Goal: Transaction & Acquisition: Obtain resource

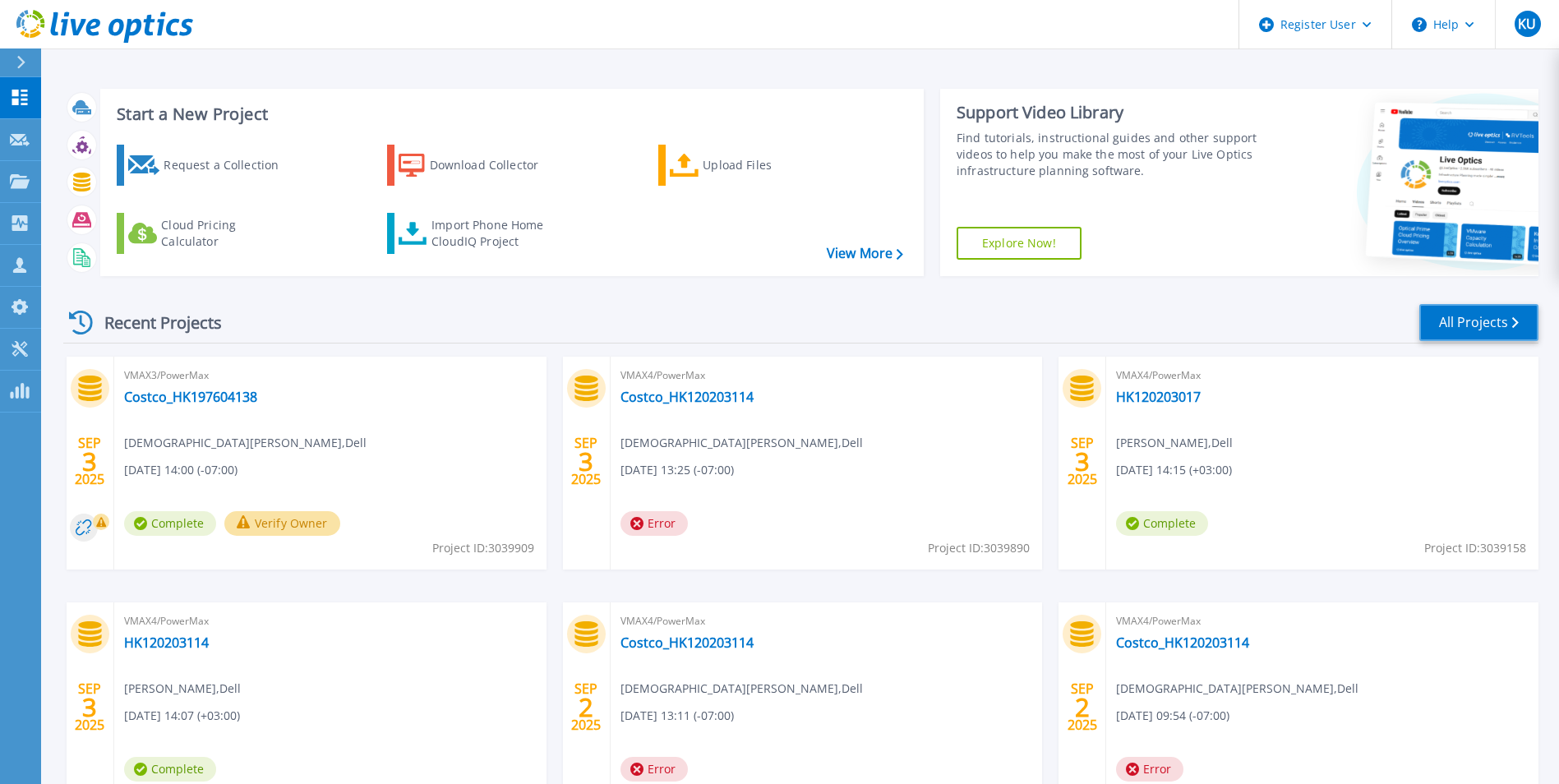
click at [1518, 318] on icon at bounding box center [1516, 322] width 7 height 11
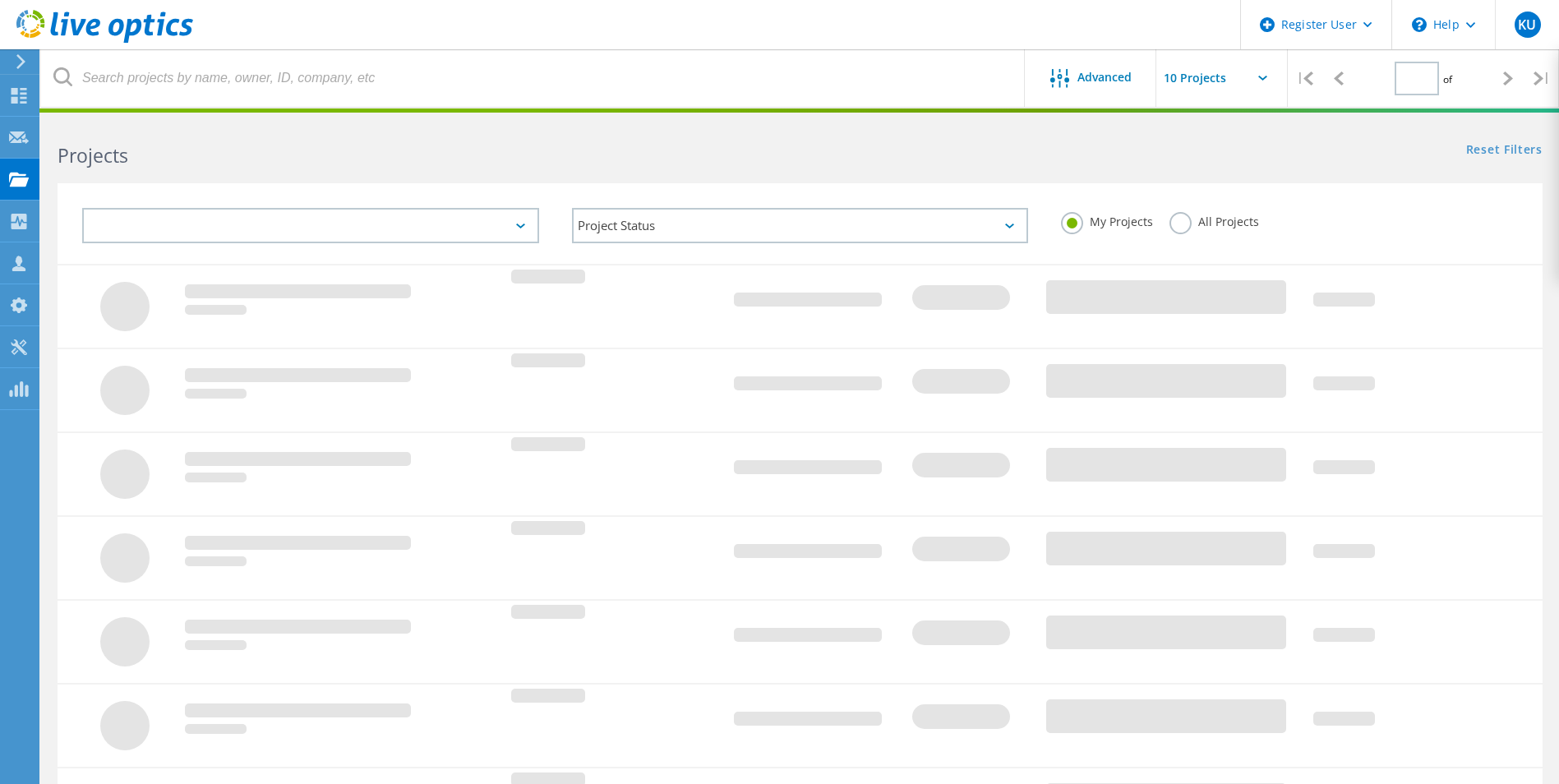
type input "1"
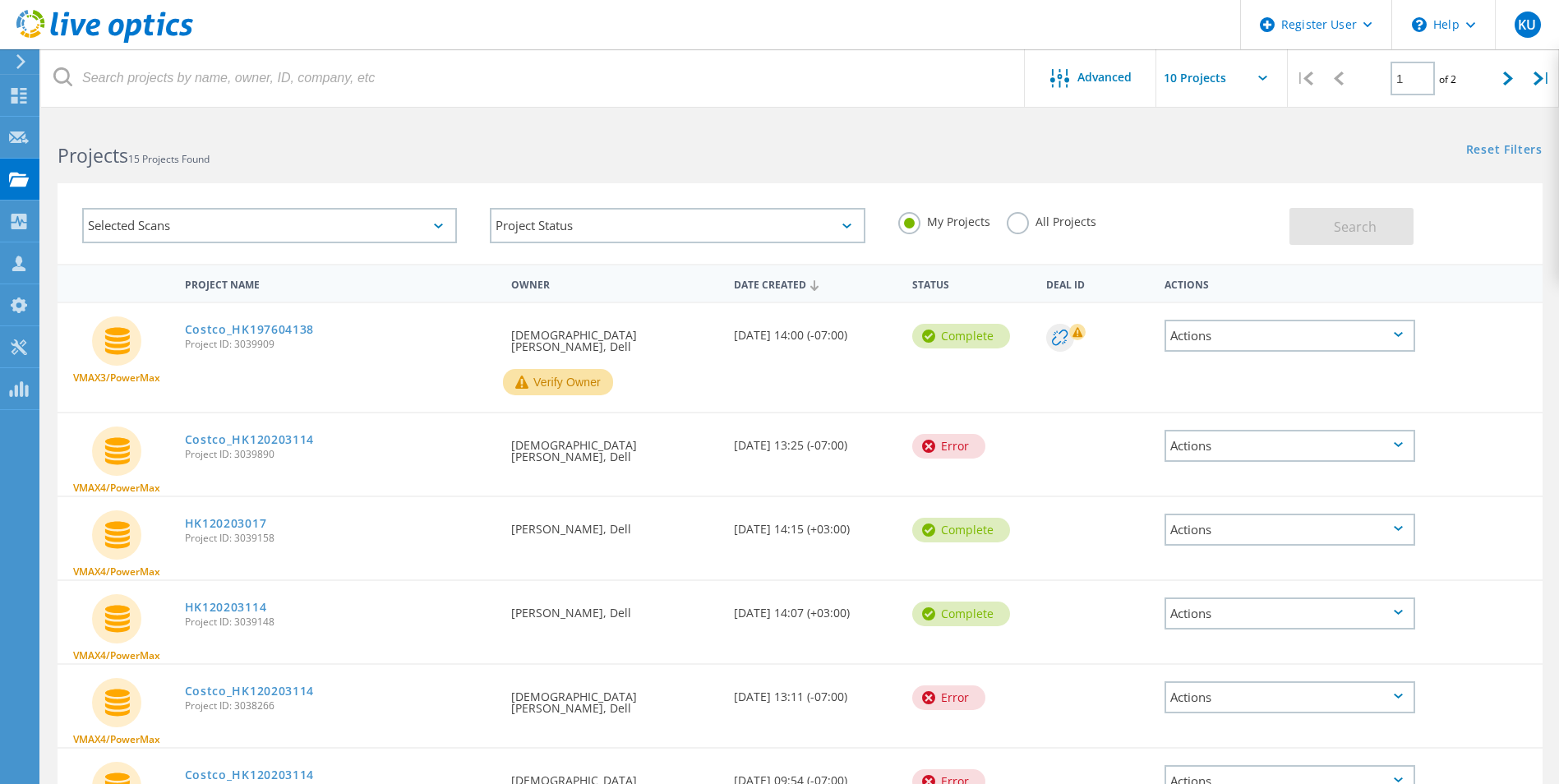
click at [368, 238] on div "Selected Scans" at bounding box center [269, 225] width 375 height 36
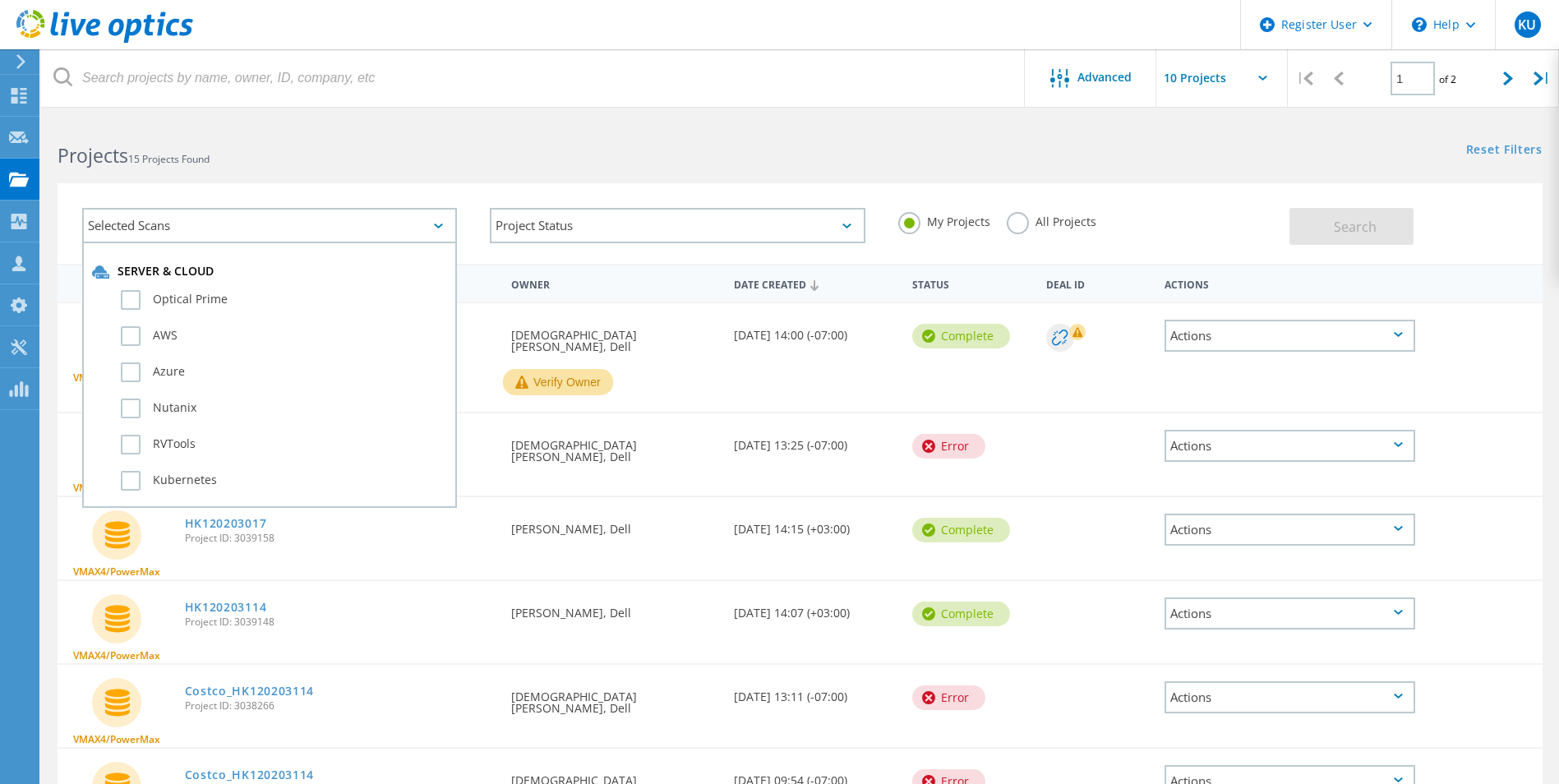
click at [370, 223] on div "Selected Scans" at bounding box center [269, 225] width 375 height 36
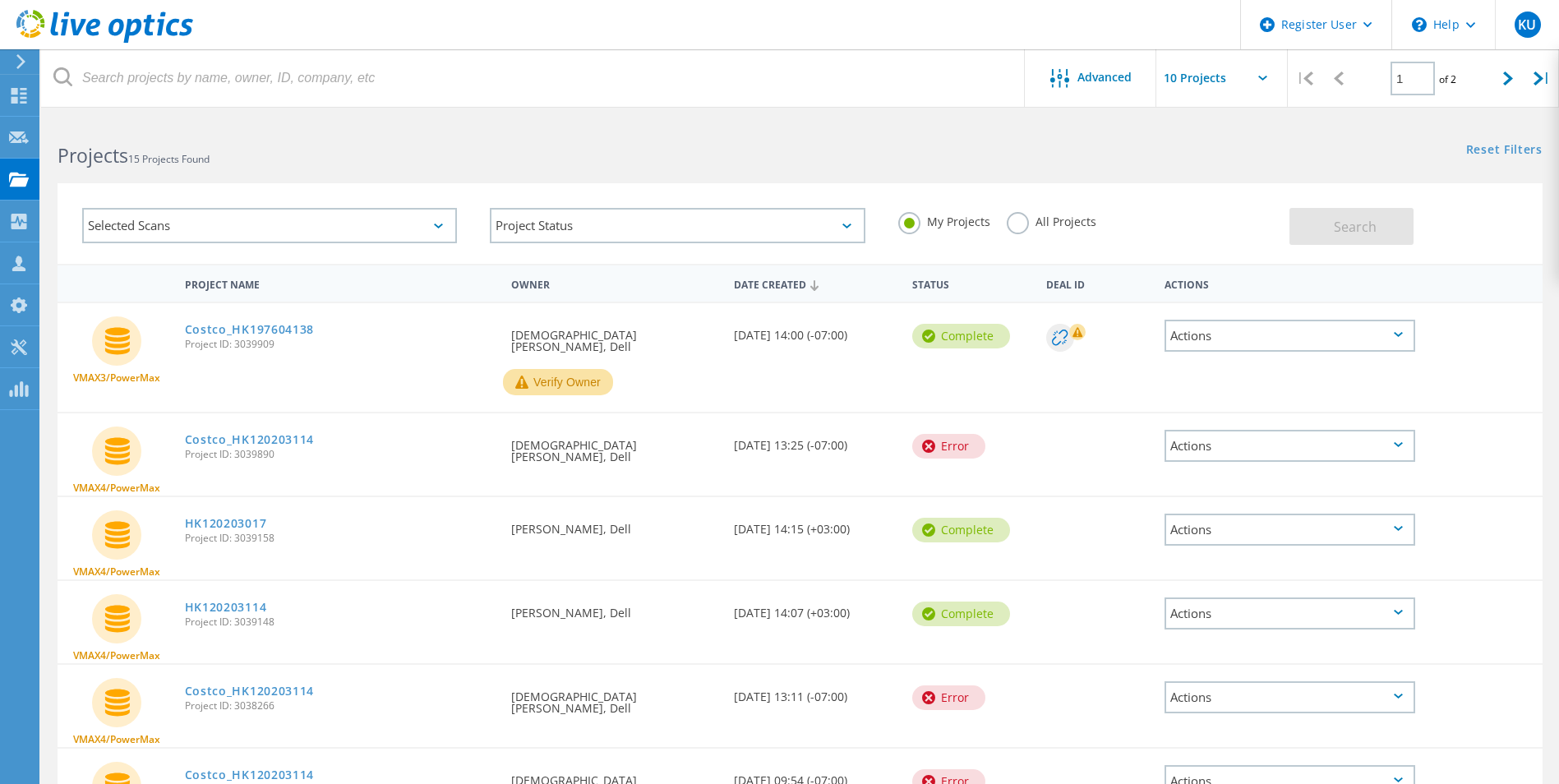
click at [1208, 344] on div "Actions" at bounding box center [1290, 335] width 251 height 32
click at [1210, 322] on div "Download PPT" at bounding box center [1290, 323] width 248 height 25
click at [1278, 530] on div "Actions" at bounding box center [1290, 529] width 251 height 32
click at [1080, 538] on div "VMAX4/PowerMax HK120203017 Project ID: 3039158 Requested By Mohamed Mohamed, De…" at bounding box center [801, 537] width 1486 height 82
click at [222, 517] on link "HK120203017" at bounding box center [225, 523] width 82 height 12
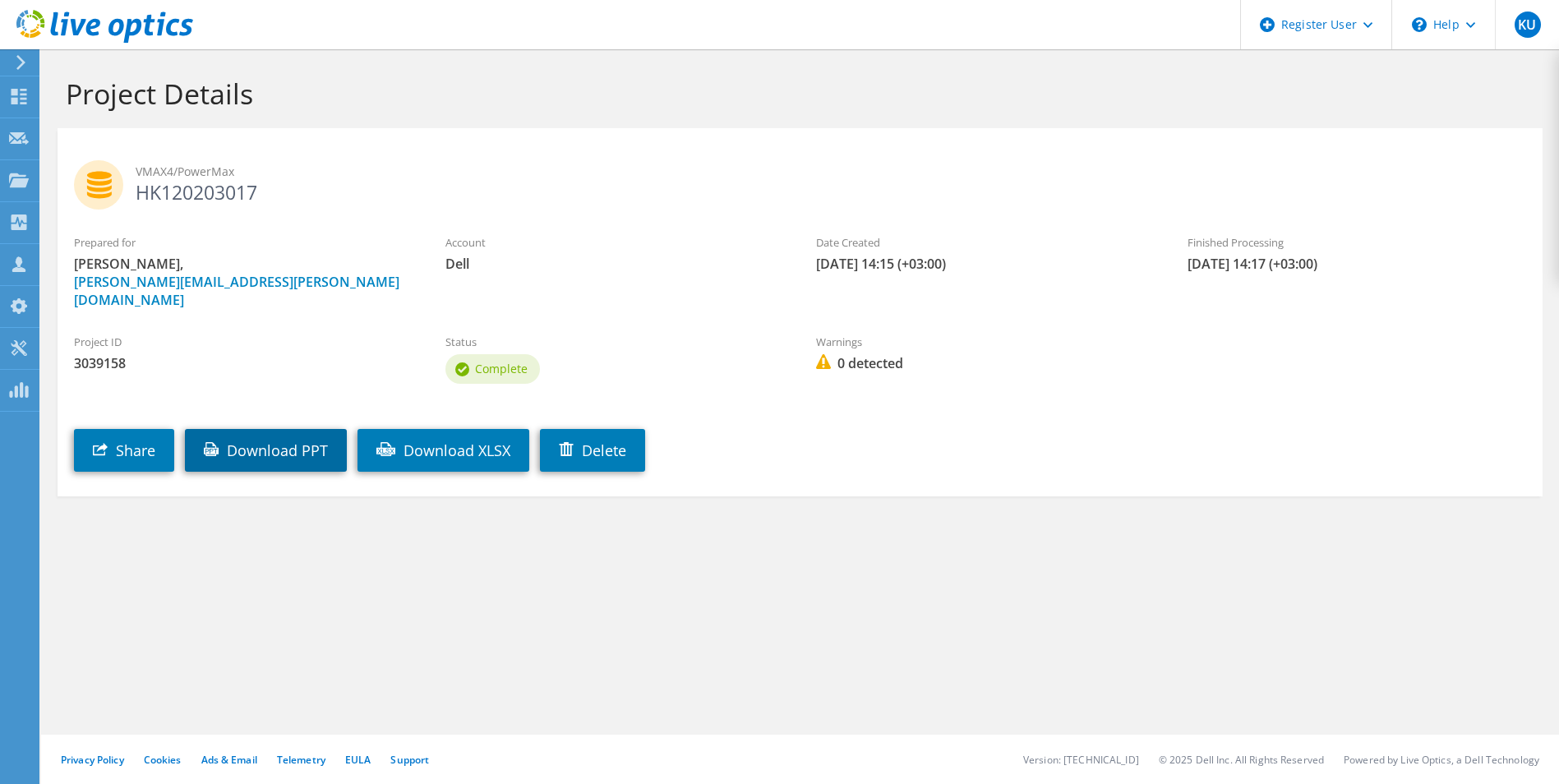
click at [227, 439] on link "Download PPT" at bounding box center [266, 450] width 162 height 42
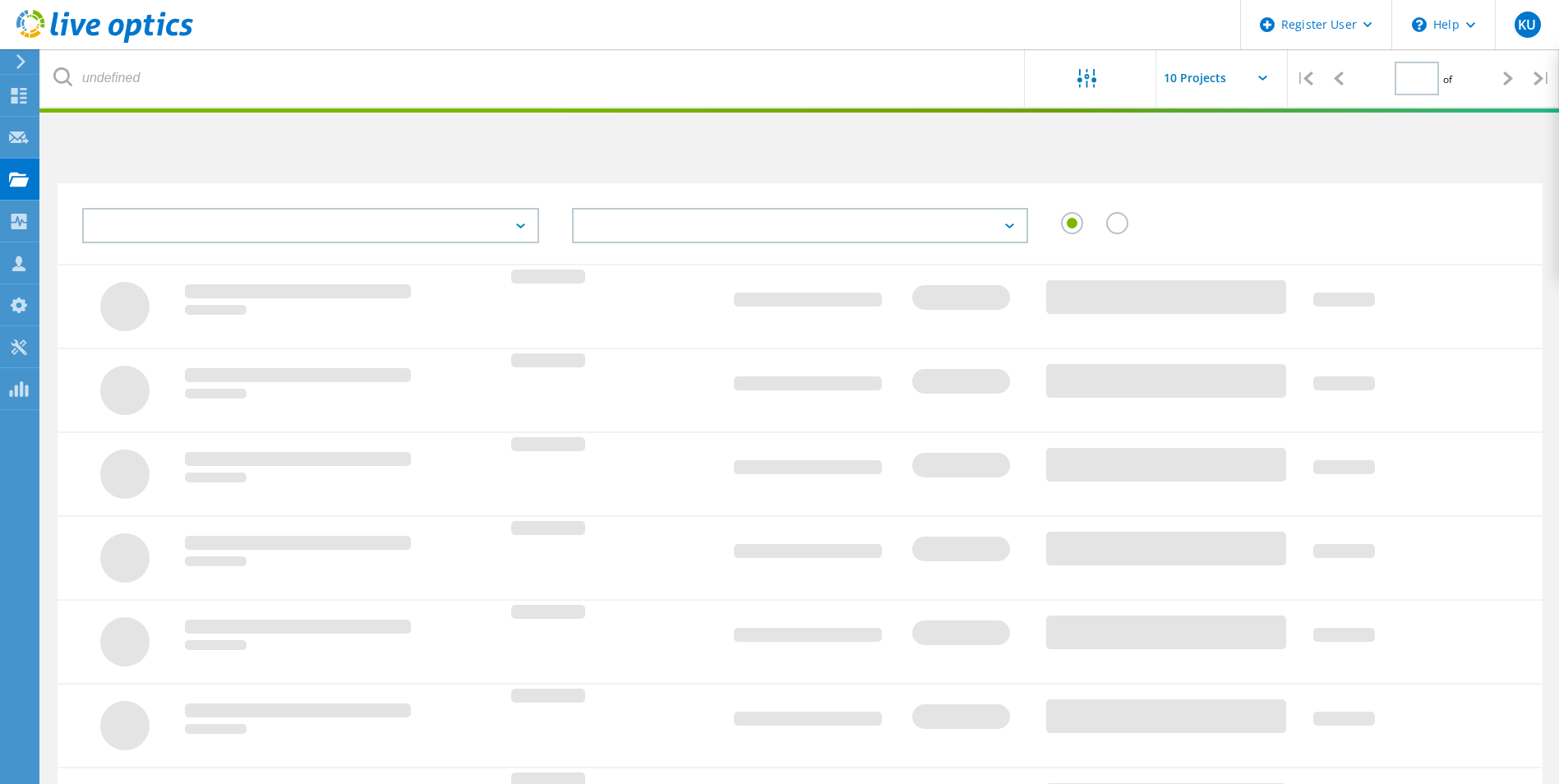
type input "1"
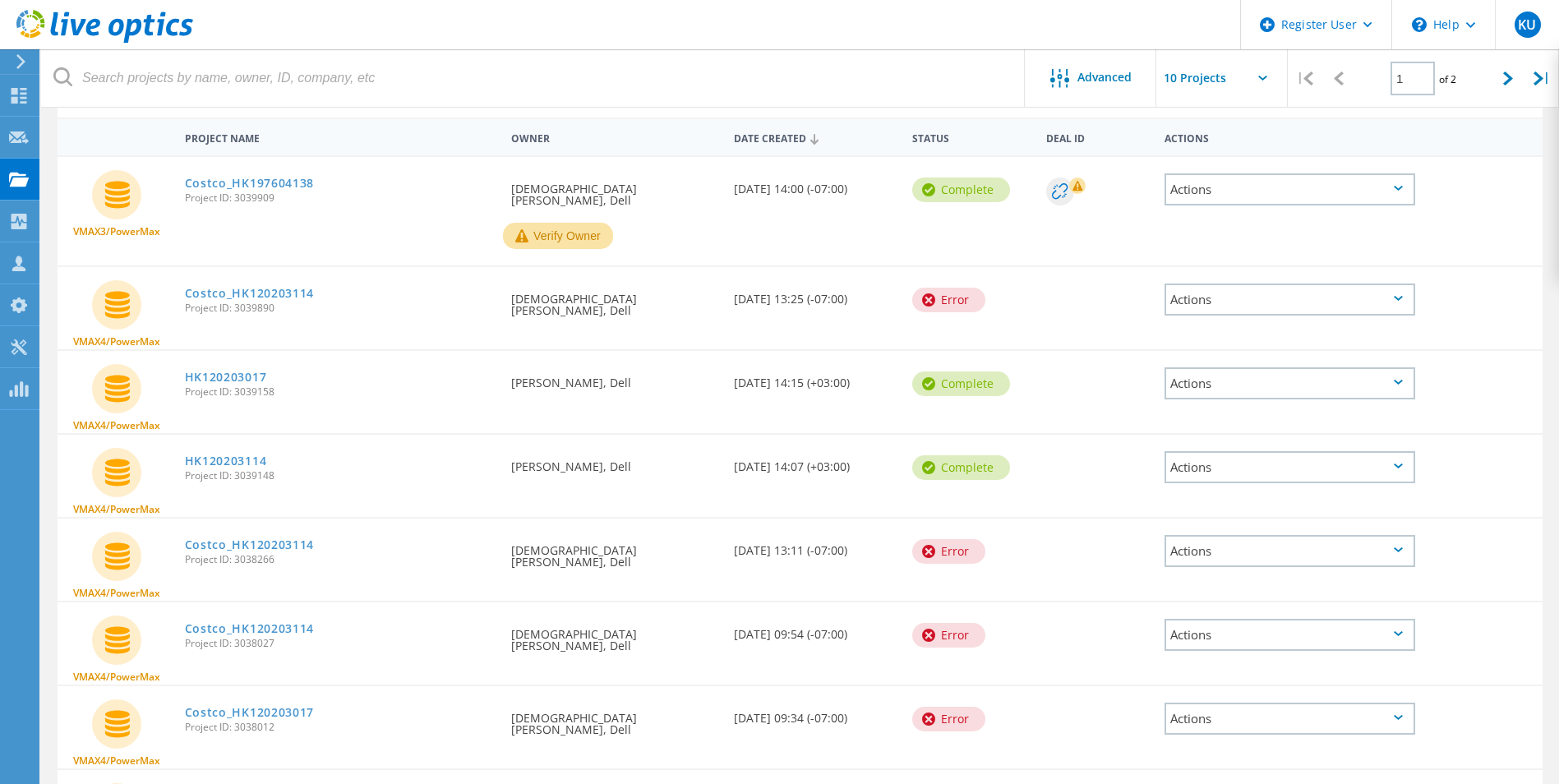
scroll to position [165, 0]
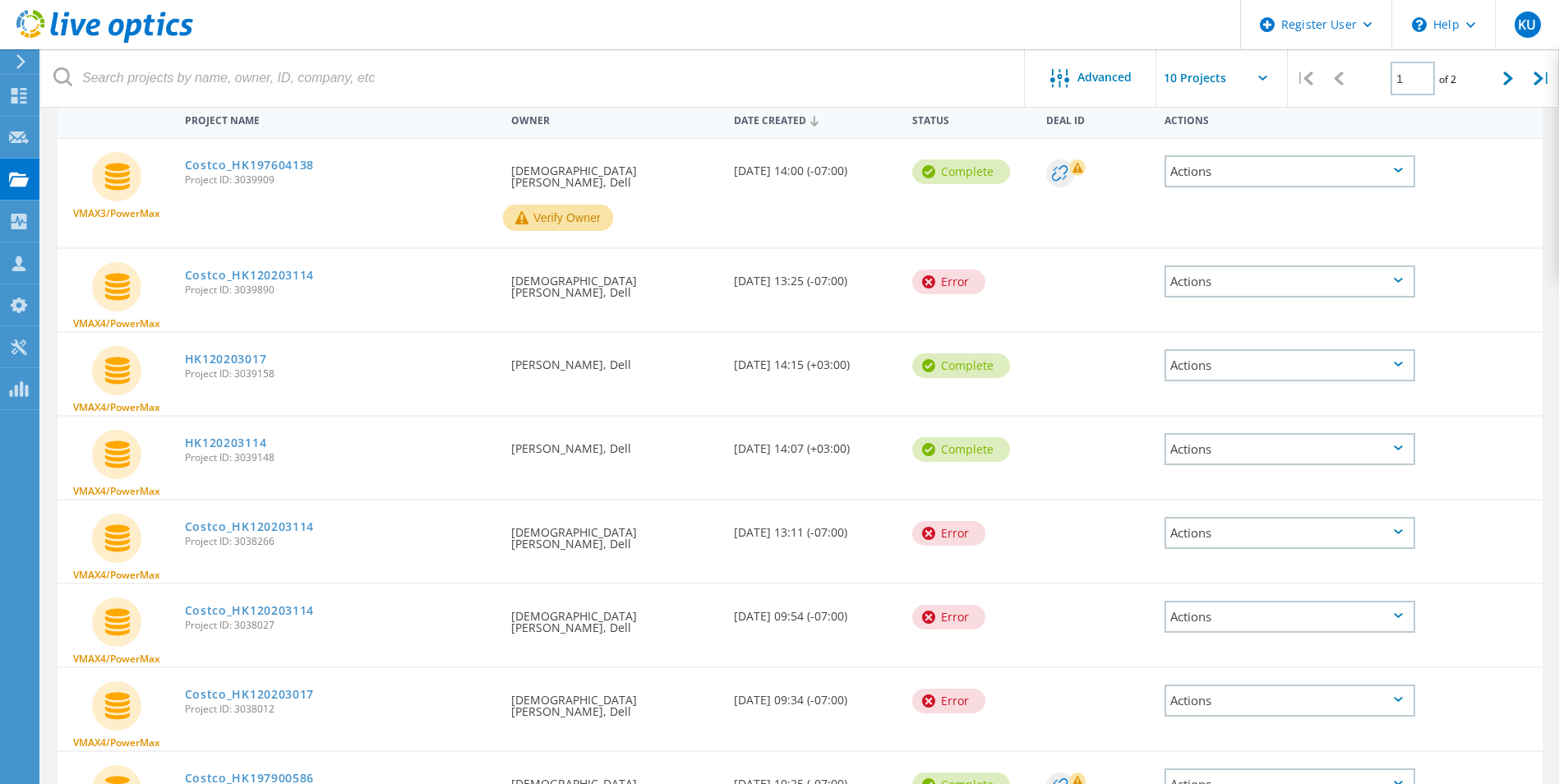
click at [1264, 440] on div "Actions" at bounding box center [1290, 449] width 251 height 32
click at [1250, 415] on div "Download PPT" at bounding box center [1290, 424] width 248 height 25
click at [701, 694] on div "Requested By Kristen Unten, Dell" at bounding box center [614, 701] width 223 height 65
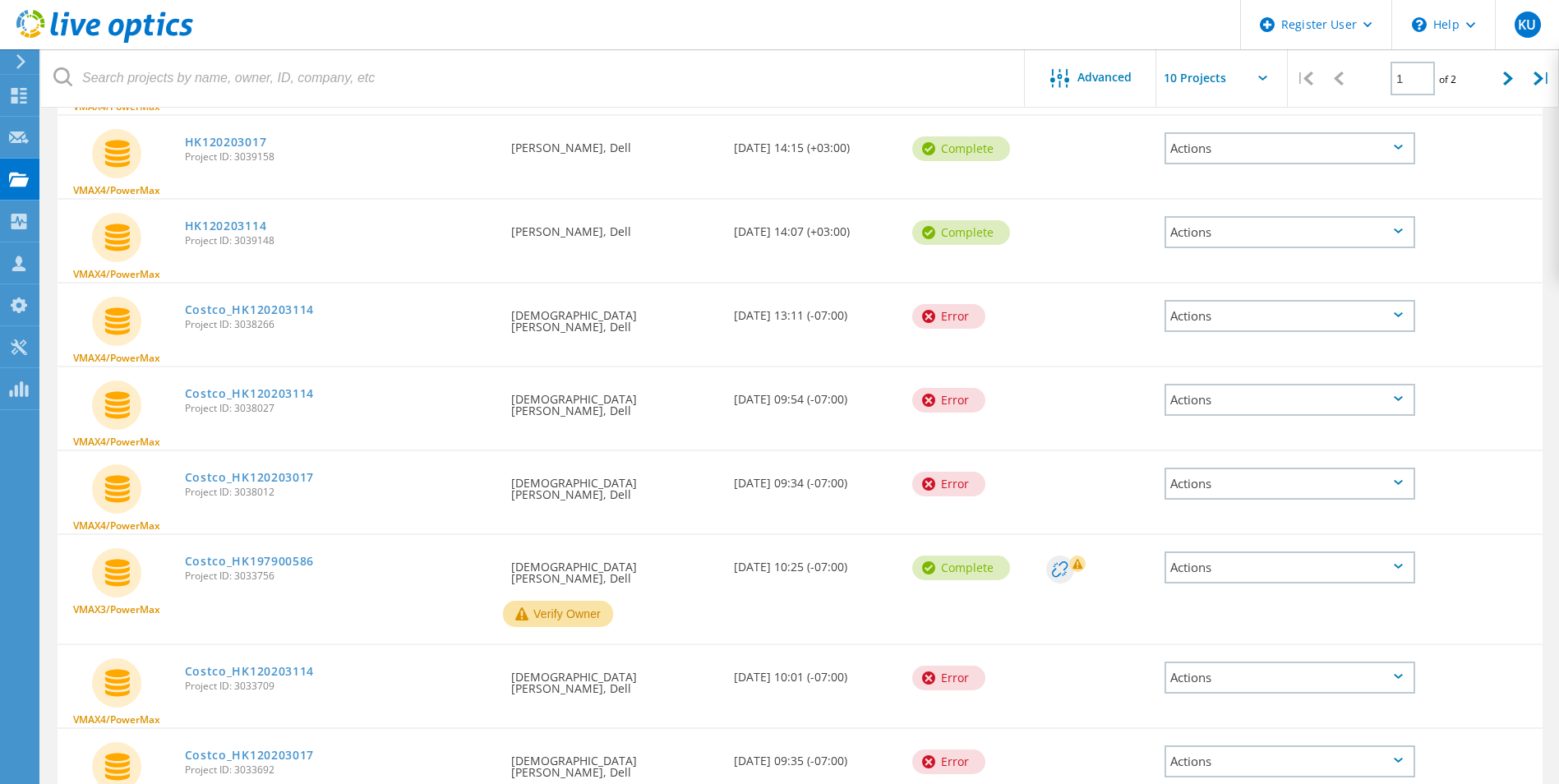
scroll to position [411, 0]
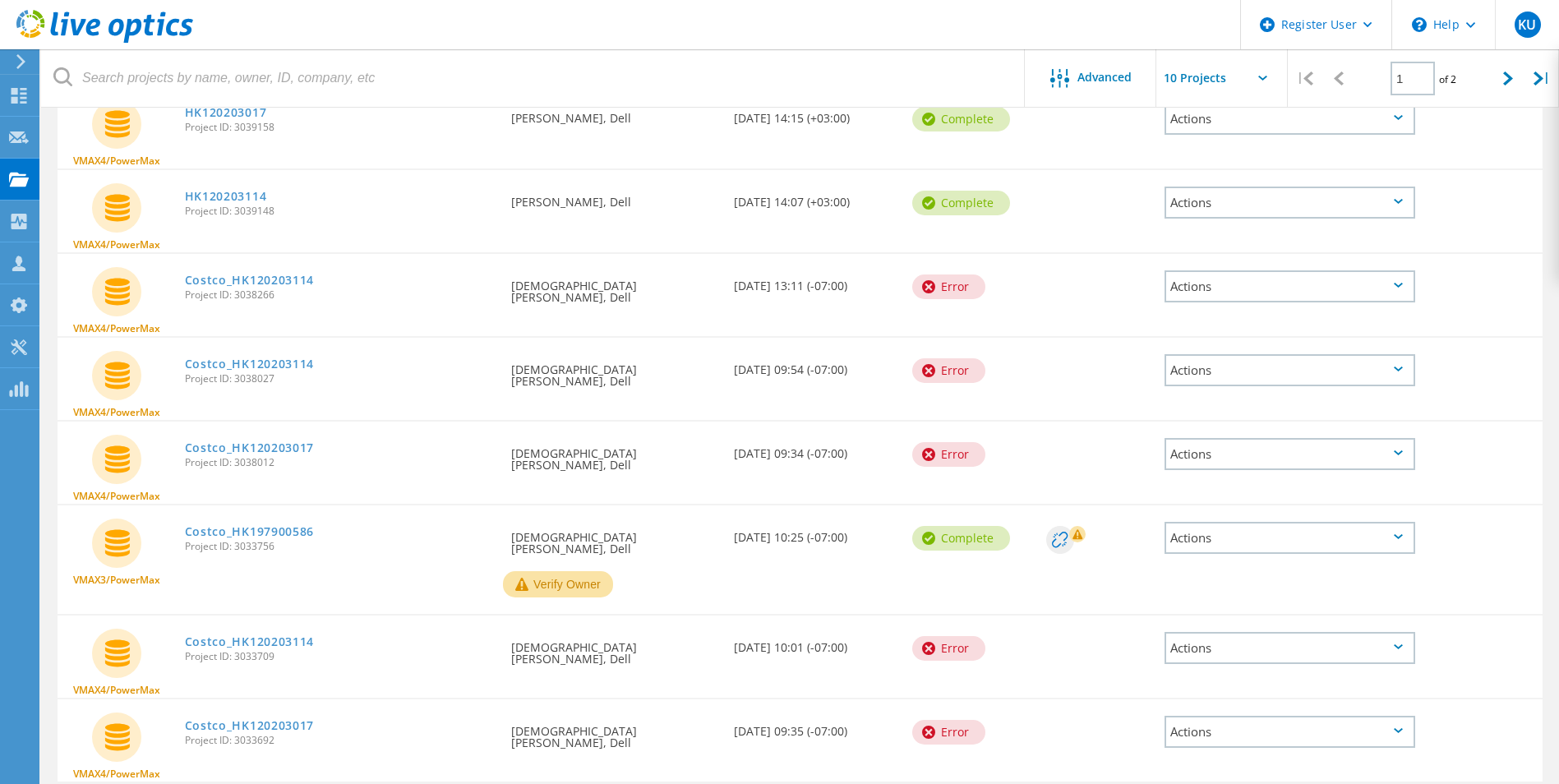
click at [1287, 522] on div "Actions" at bounding box center [1290, 537] width 251 height 32
click at [1286, 517] on div "Download PPT" at bounding box center [1290, 525] width 248 height 25
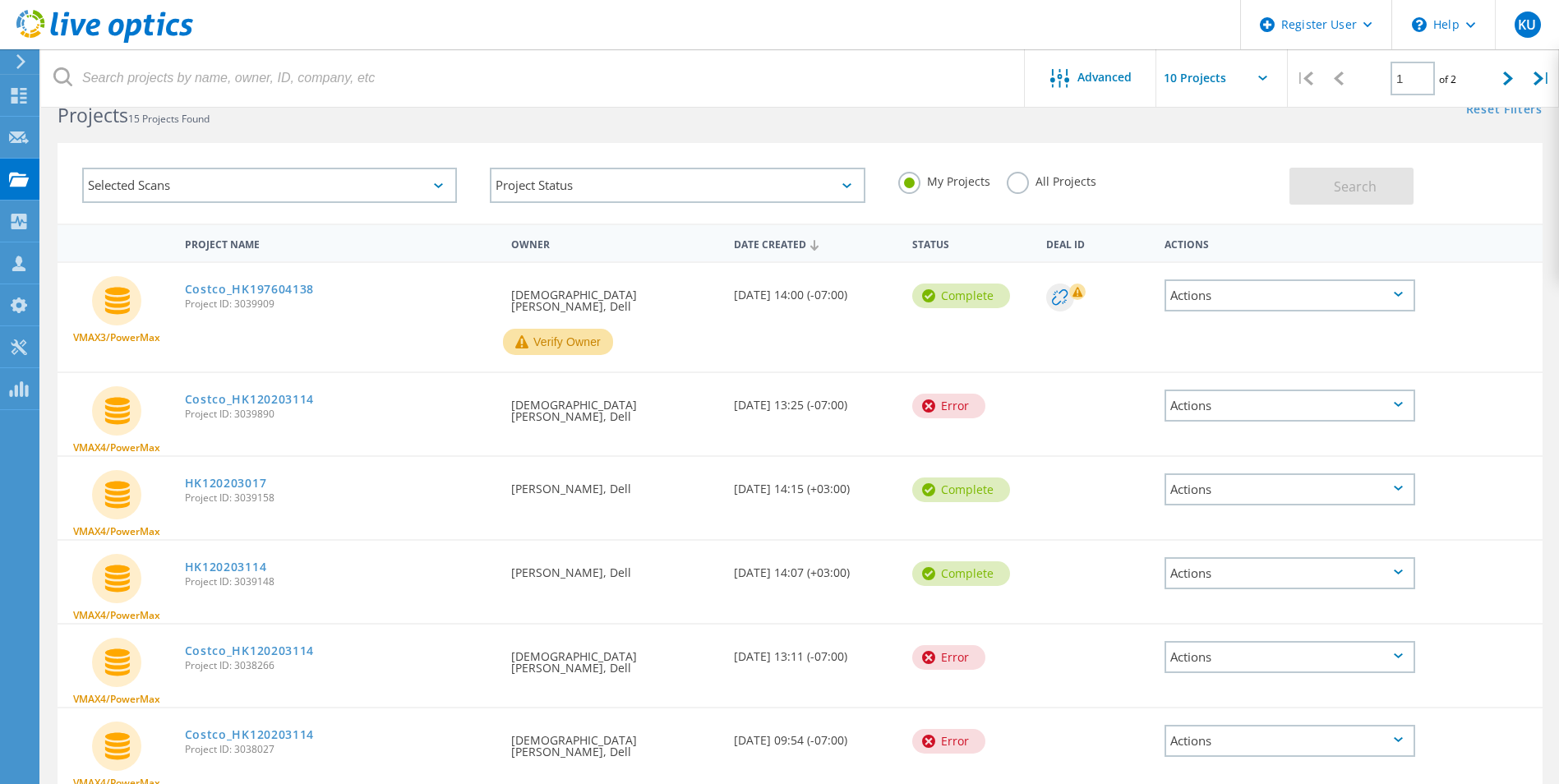
scroll to position [0, 0]
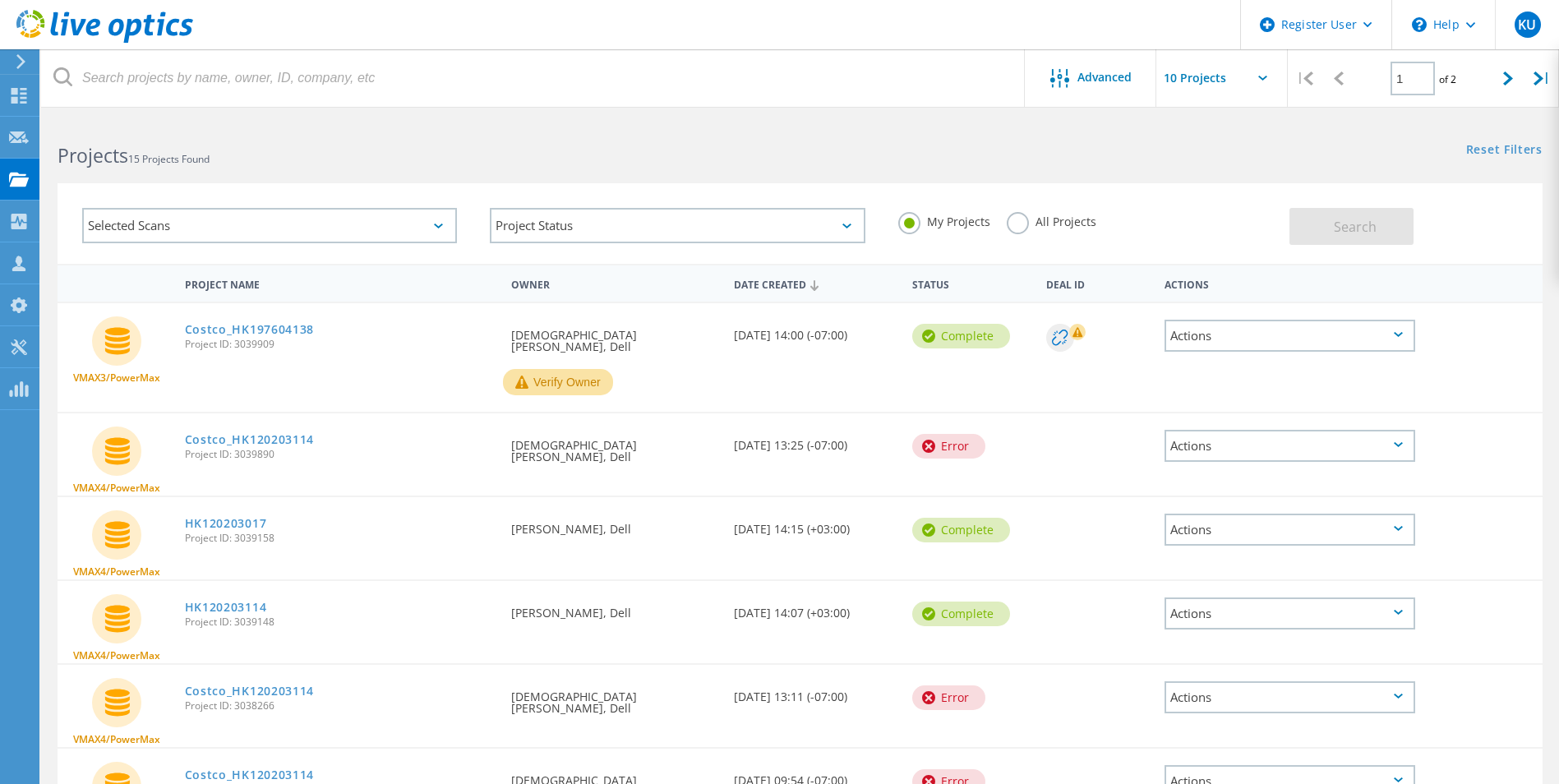
click at [1046, 212] on div "My Projects All Projects" at bounding box center [1085, 222] width 408 height 61
drag, startPoint x: 1046, startPoint y: 213, endPoint x: 1027, endPoint y: 227, distance: 23.6
click at [1027, 226] on label "All Projects" at bounding box center [1051, 220] width 90 height 15
click at [0, 0] on input "All Projects" at bounding box center [0, 0] width 0 height 0
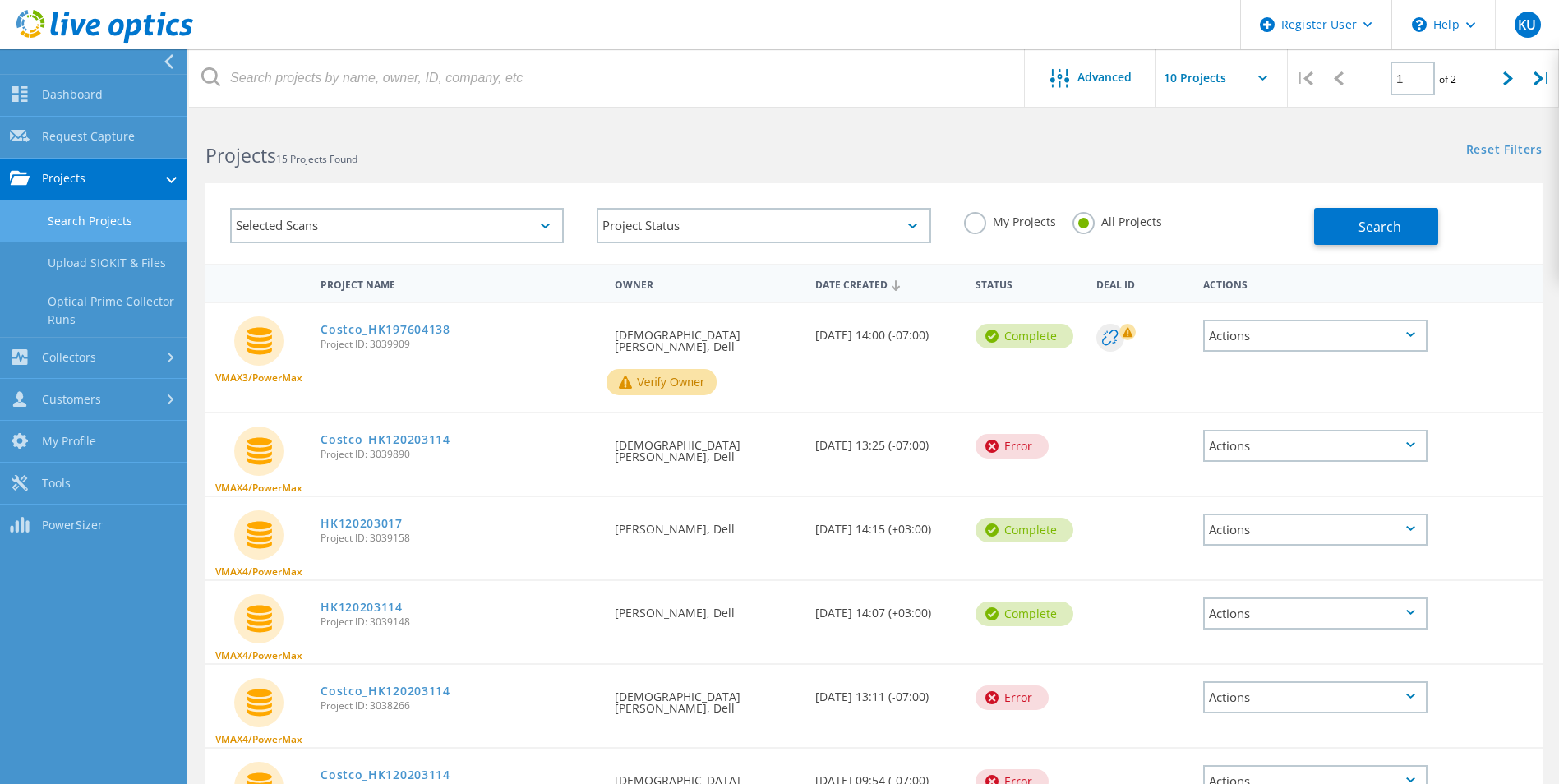
click at [47, 227] on link "Search Projects" at bounding box center [93, 222] width 188 height 42
click at [449, 215] on div "Selected Scans" at bounding box center [397, 225] width 333 height 36
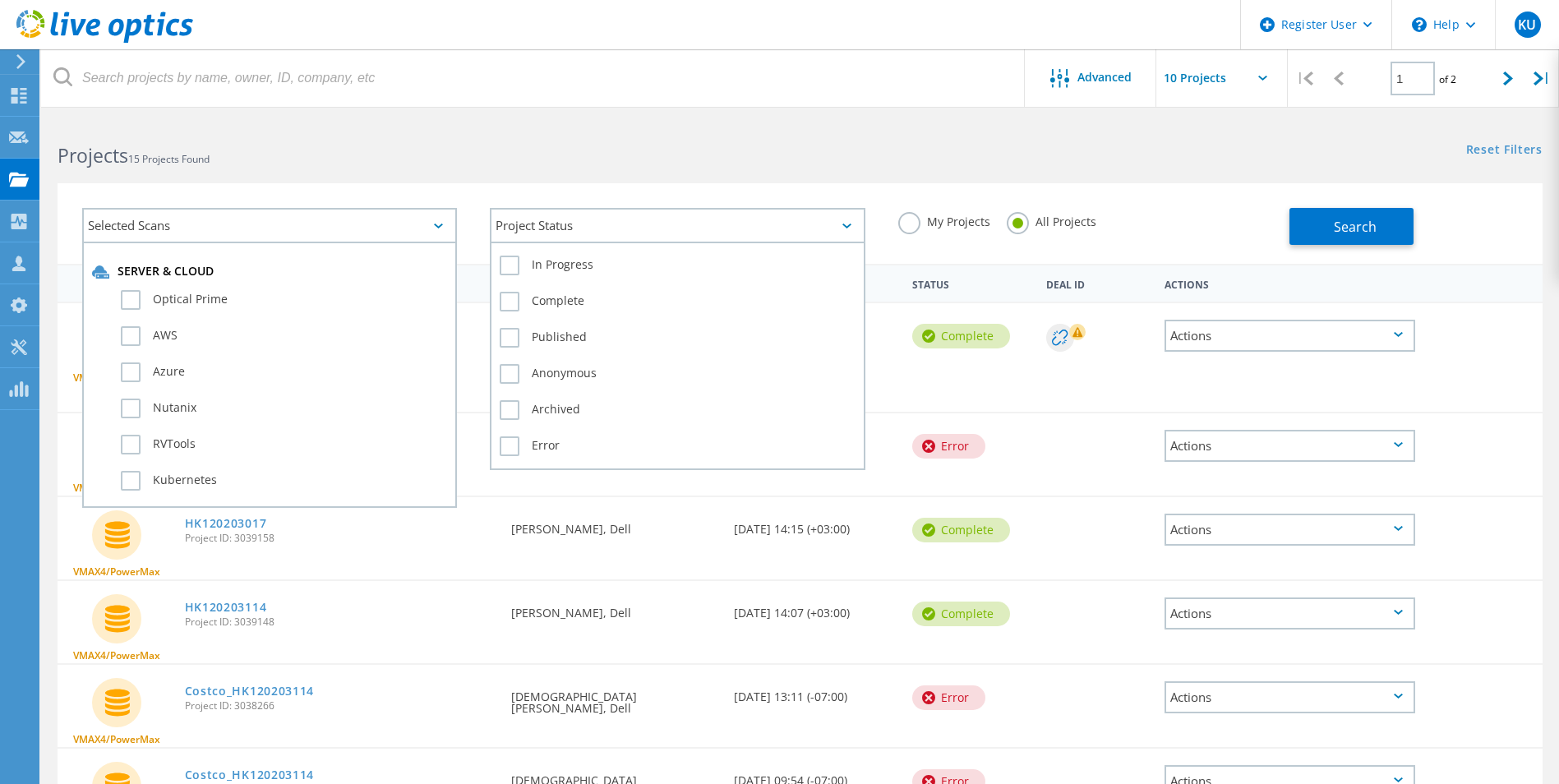
click at [716, 244] on div "Project Status In Progress Complete Published Anonymous Archived Error" at bounding box center [676, 225] width 375 height 36
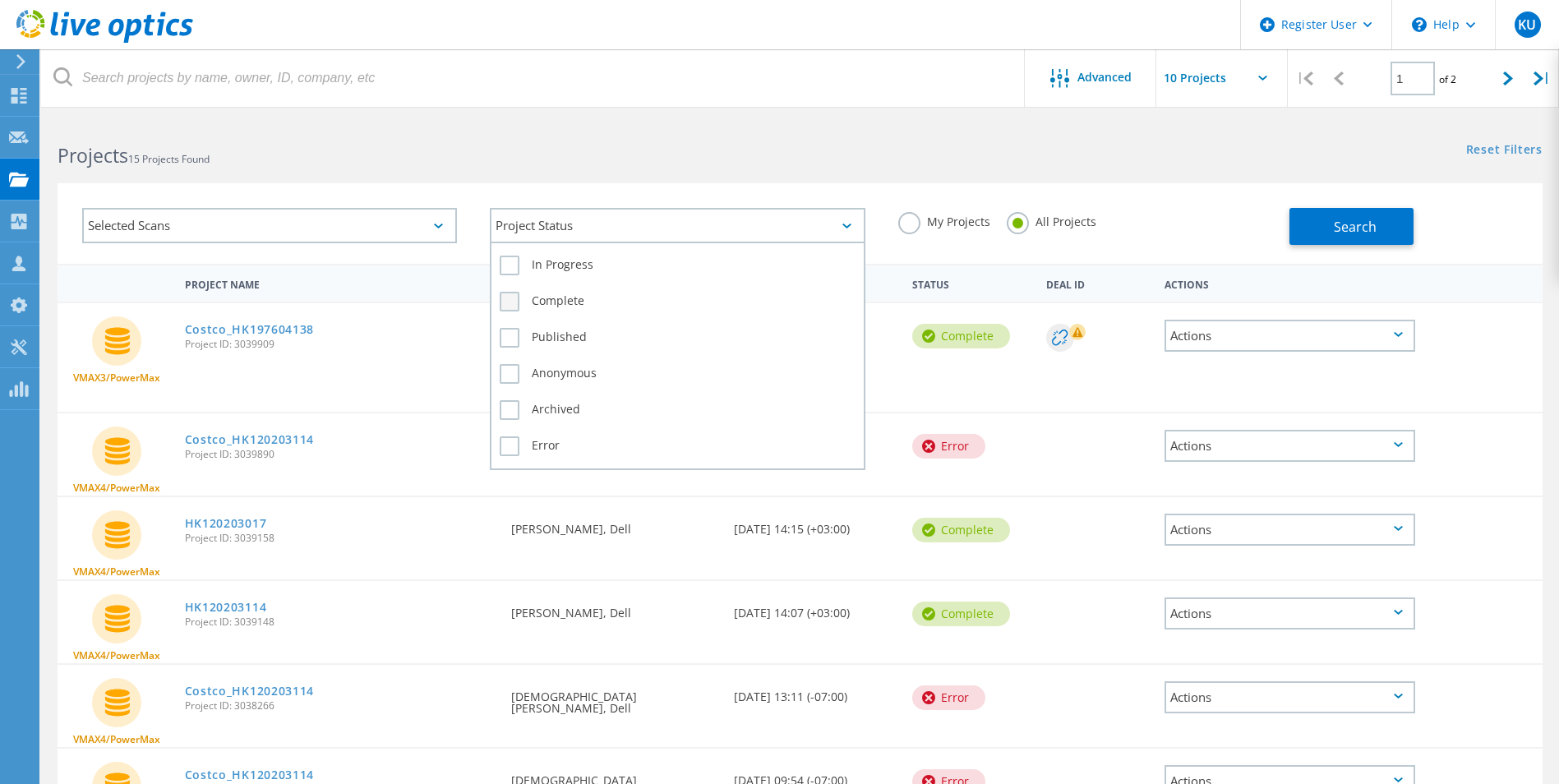
drag, startPoint x: 700, startPoint y: 292, endPoint x: 607, endPoint y: 296, distance: 93.1
click at [699, 292] on label "Complete" at bounding box center [677, 301] width 356 height 19
click at [0, 0] on input "Complete" at bounding box center [0, 0] width 0 height 0
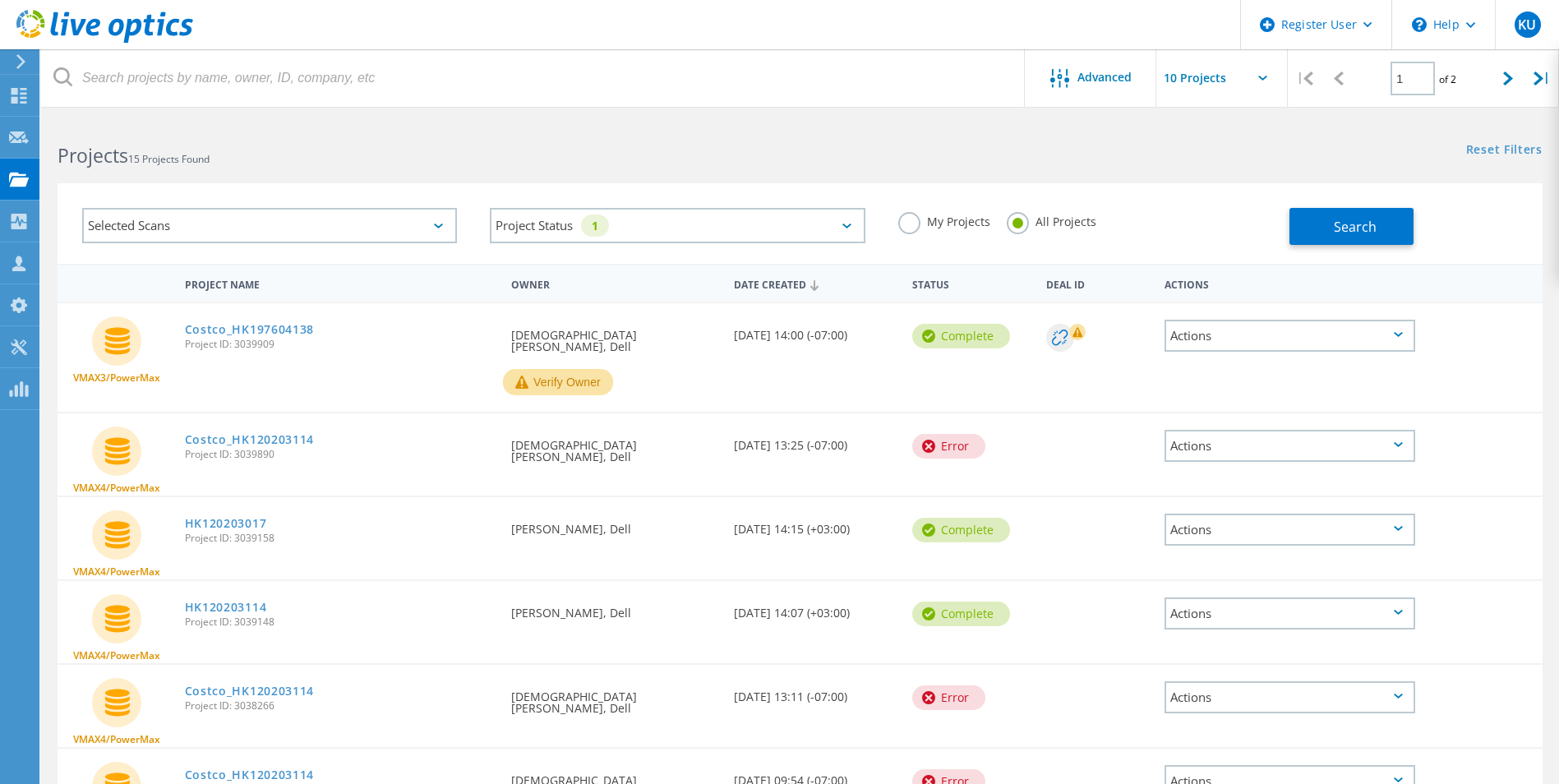
click at [801, 154] on div "Projects 15 Projects Found Reset Filters Show Filters" at bounding box center [801, 141] width 1519 height 43
click at [1361, 233] on span "Search" at bounding box center [1356, 226] width 42 height 18
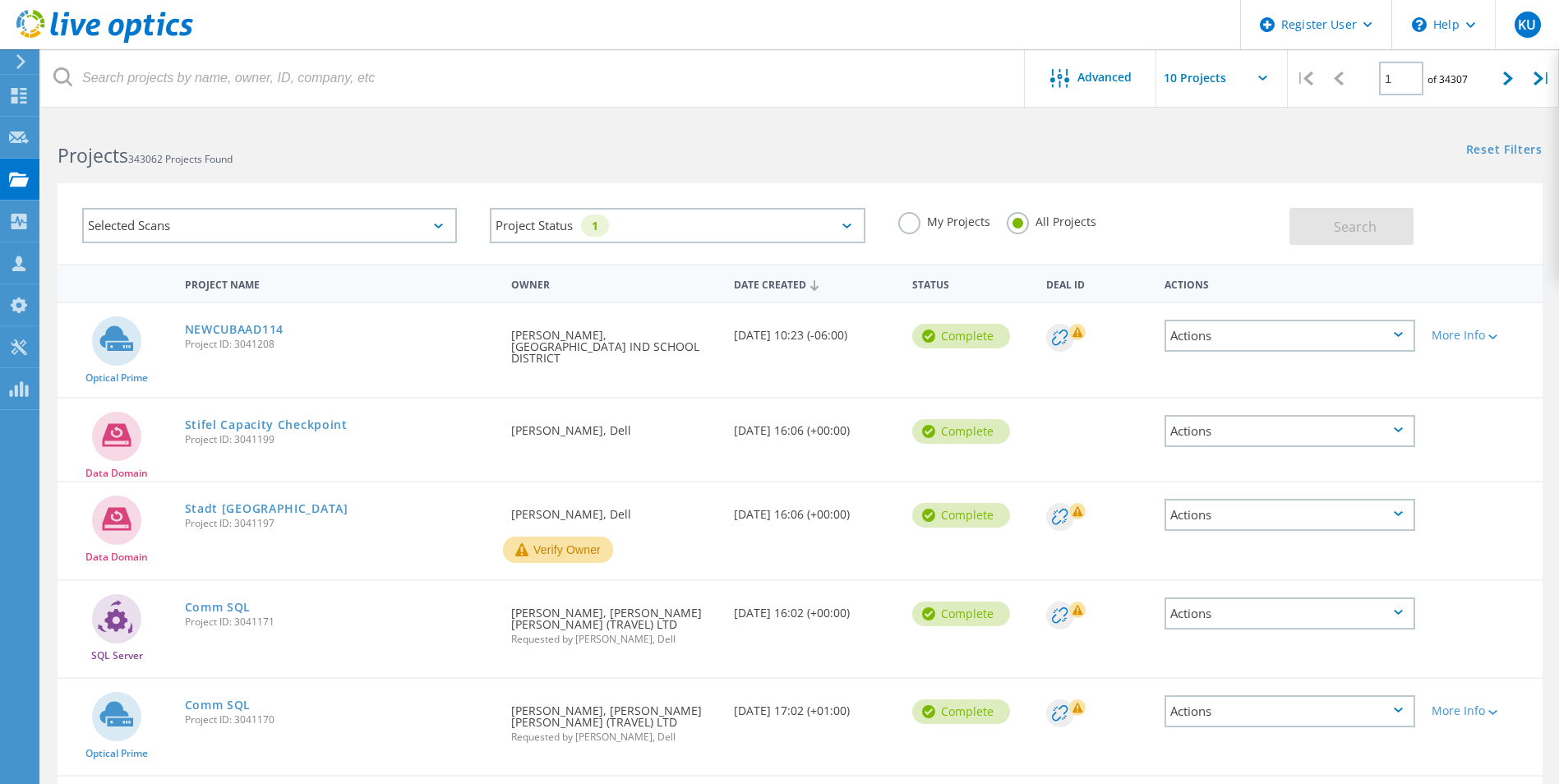
click at [411, 232] on div "Selected Scans" at bounding box center [269, 225] width 375 height 36
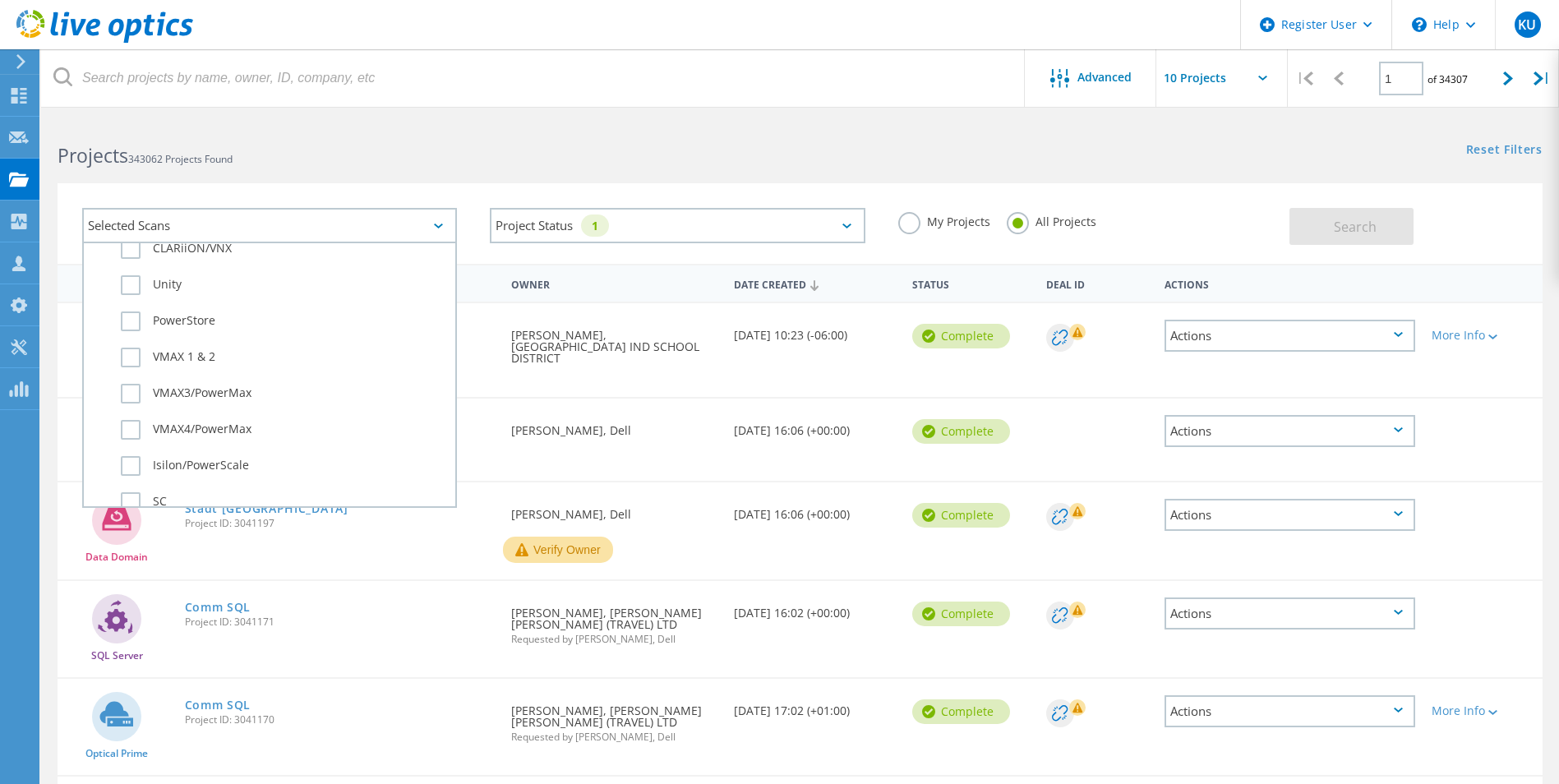
scroll to position [440, 0]
click at [266, 397] on label "VMAX4/PowerMax" at bounding box center [283, 399] width 327 height 19
click at [0, 0] on input "VMAX4/PowerMax" at bounding box center [0, 0] width 0 height 0
click at [250, 367] on label "VMAX3/PowerMax" at bounding box center [283, 362] width 327 height 19
click at [0, 0] on input "VMAX3/PowerMax" at bounding box center [0, 0] width 0 height 0
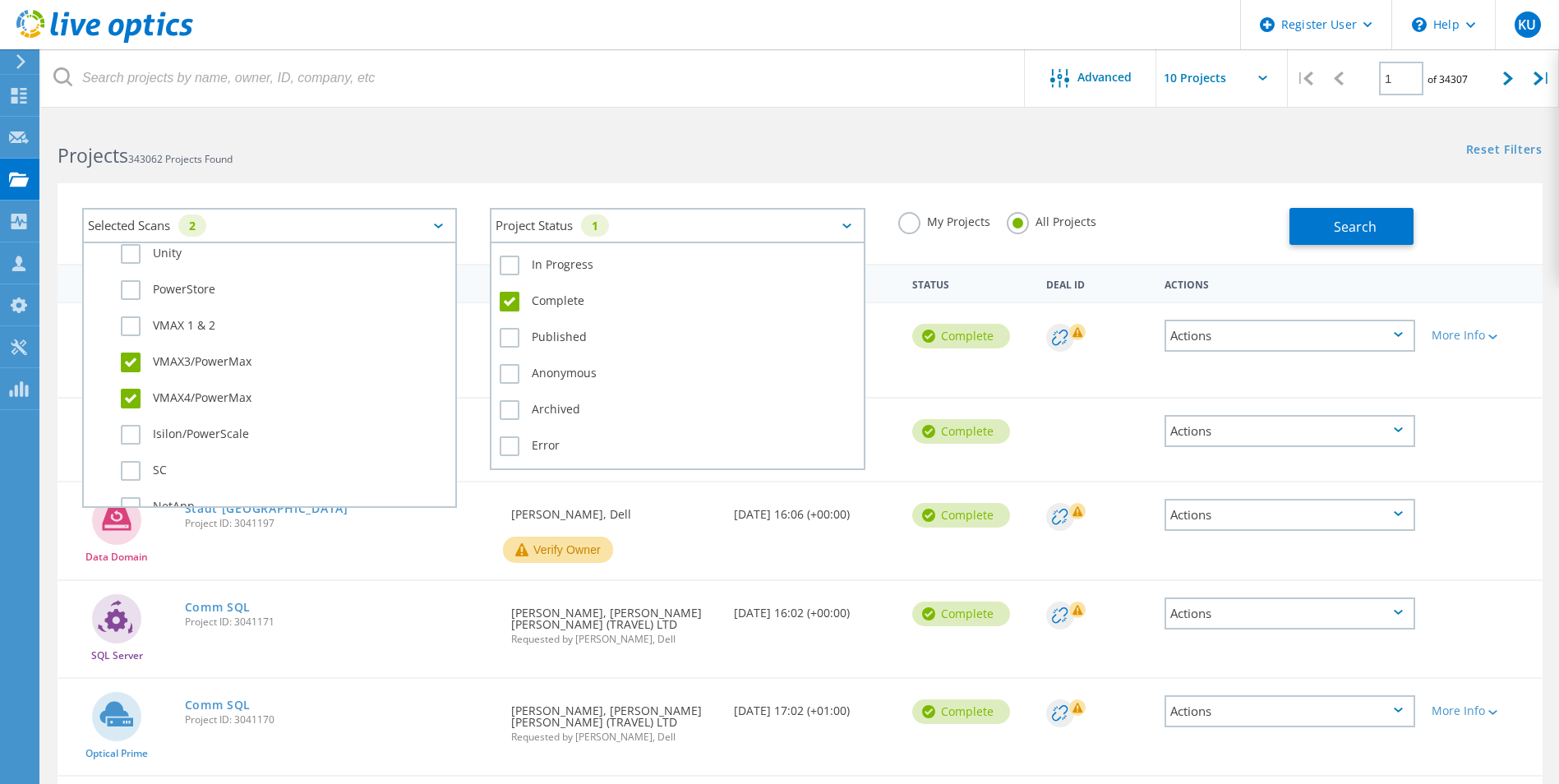
click at [627, 228] on div "Project Status 1" at bounding box center [676, 225] width 375 height 36
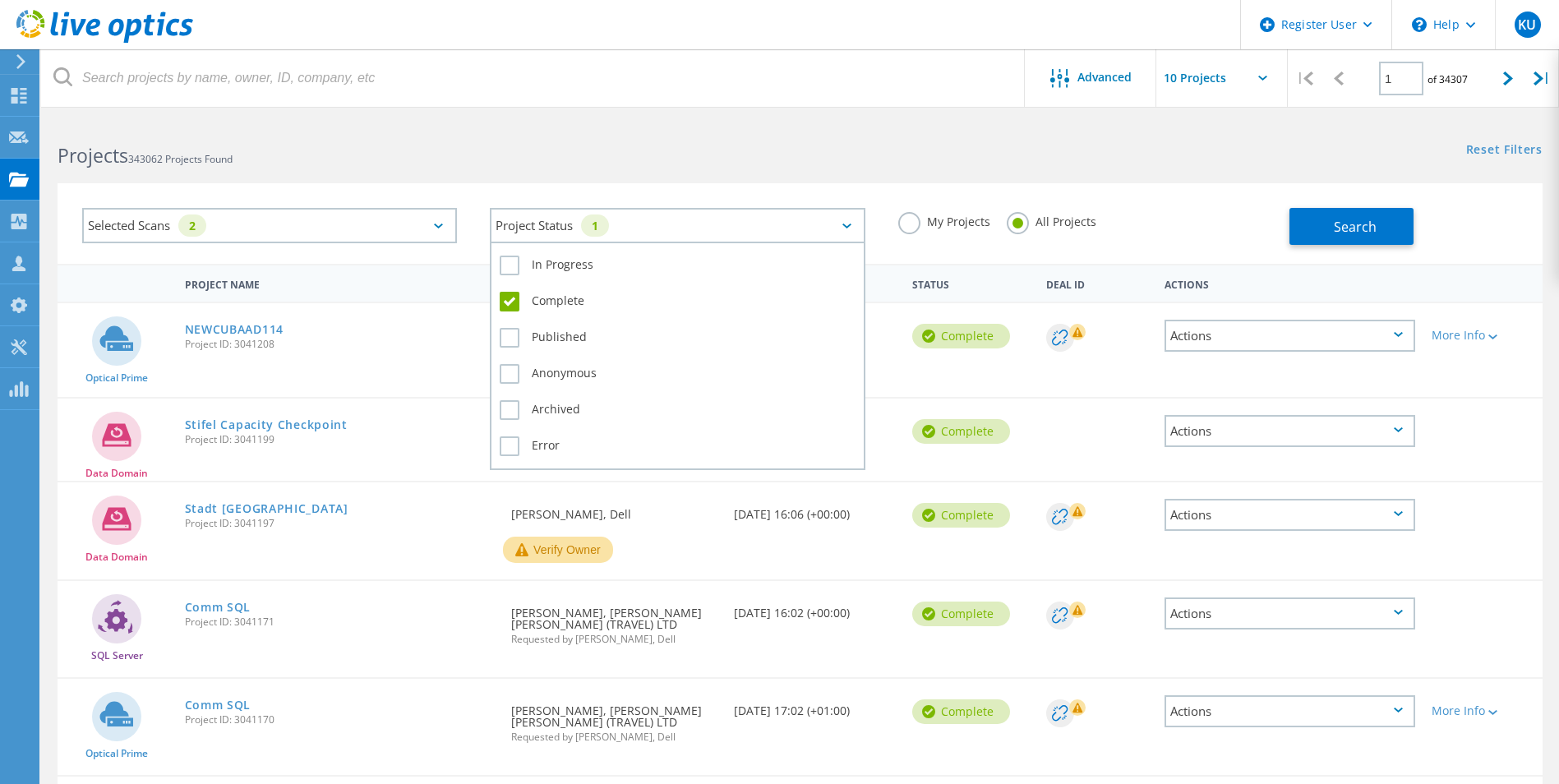
drag, startPoint x: 581, startPoint y: 262, endPoint x: 641, endPoint y: 248, distance: 61.6
click at [581, 264] on label "In Progress" at bounding box center [677, 265] width 356 height 19
click at [0, 0] on input "In Progress" at bounding box center [0, 0] width 0 height 0
drag, startPoint x: 528, startPoint y: 300, endPoint x: 507, endPoint y: 288, distance: 24.2
click at [527, 300] on label "Complete" at bounding box center [677, 301] width 356 height 19
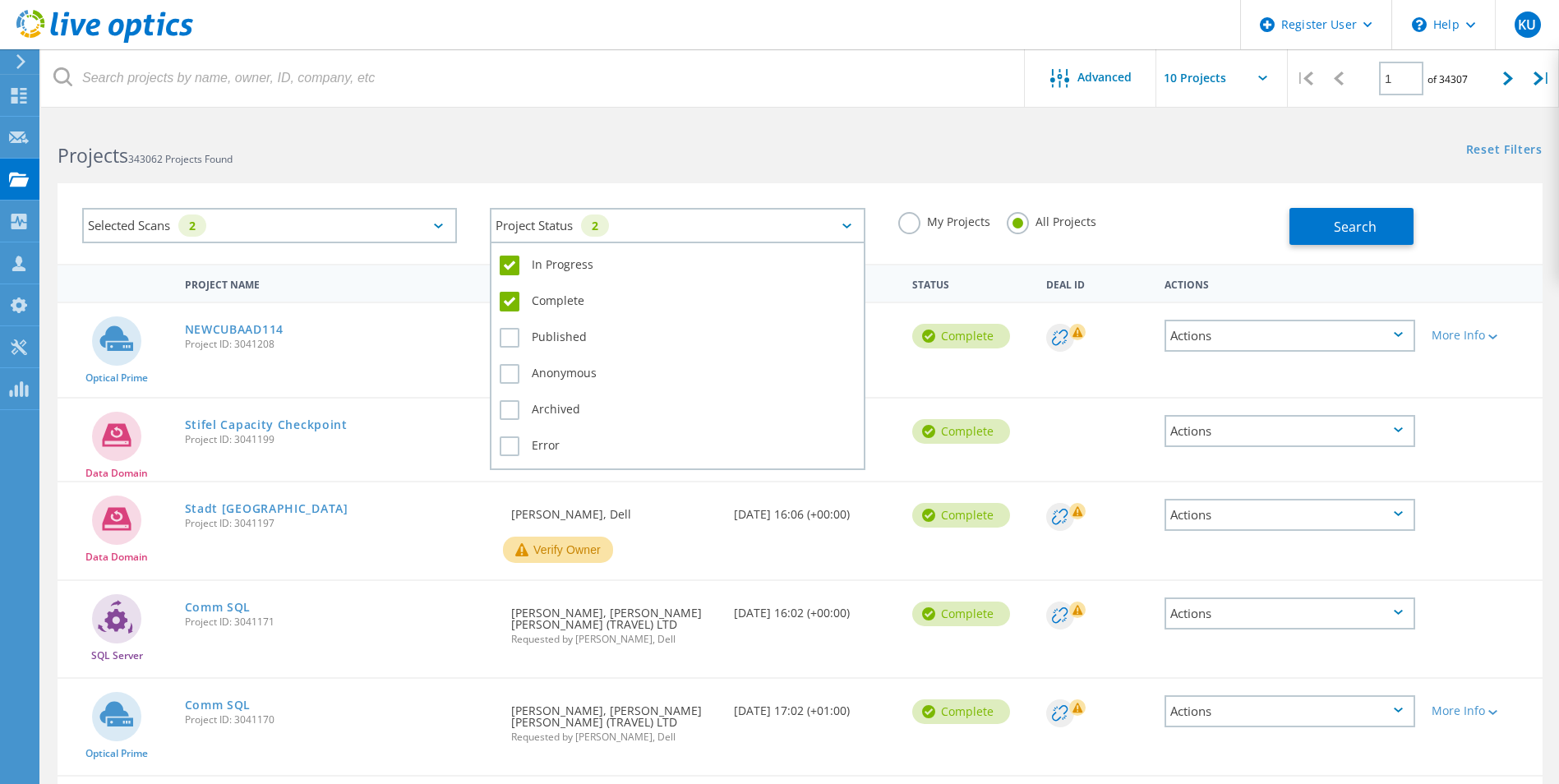
click at [0, 0] on input "Complete" at bounding box center [0, 0] width 0 height 0
click at [504, 259] on label "In Progress" at bounding box center [677, 265] width 356 height 19
click at [0, 0] on input "In Progress" at bounding box center [0, 0] width 0 height 0
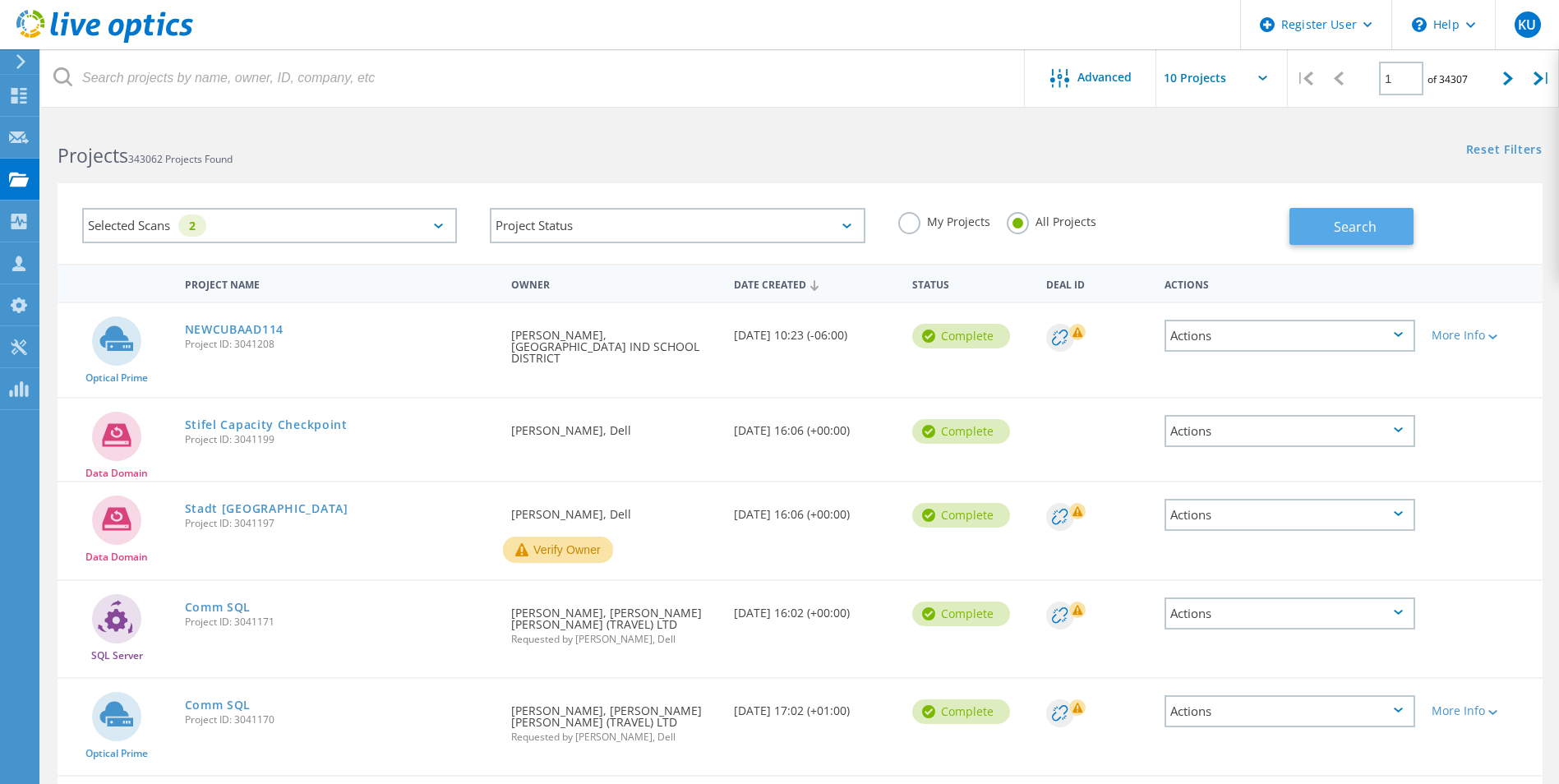
click at [1335, 235] on span "Search" at bounding box center [1356, 226] width 42 height 18
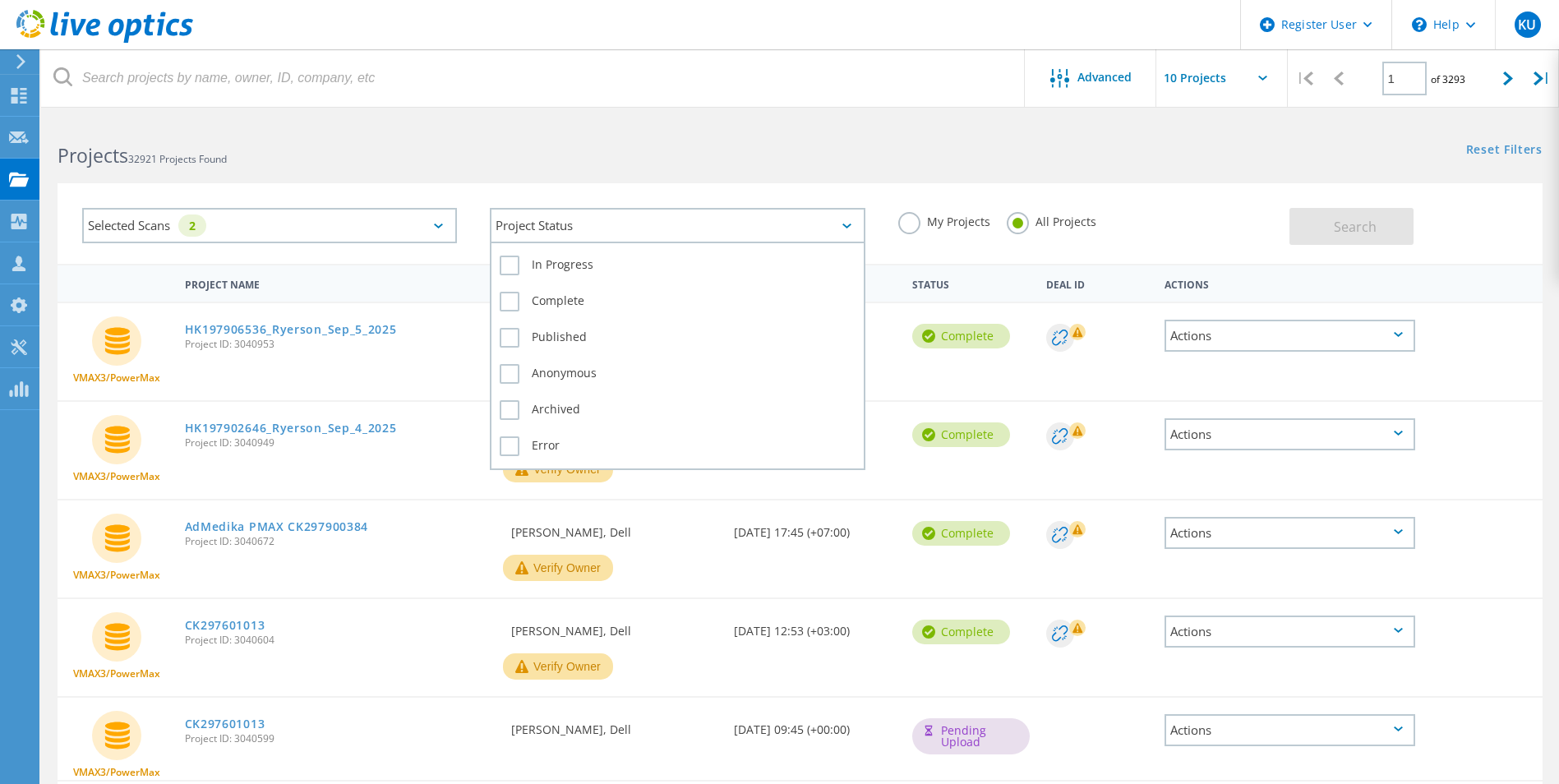
click at [755, 238] on div "Project Status" at bounding box center [676, 225] width 375 height 36
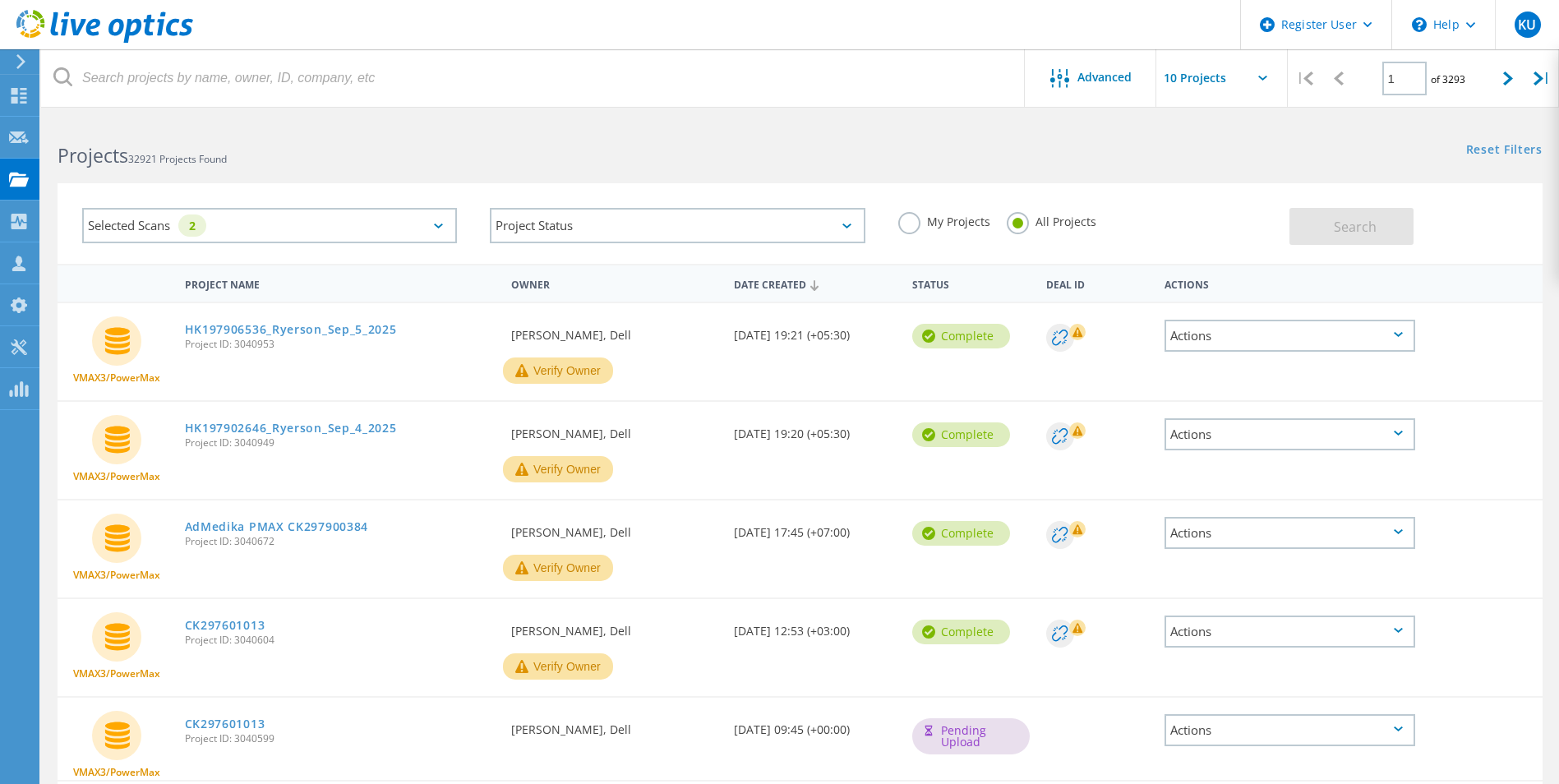
click at [904, 222] on label "My Projects" at bounding box center [945, 220] width 92 height 15
click at [0, 0] on input "My Projects" at bounding box center [0, 0] width 0 height 0
click at [1346, 216] on button "Search" at bounding box center [1352, 226] width 124 height 37
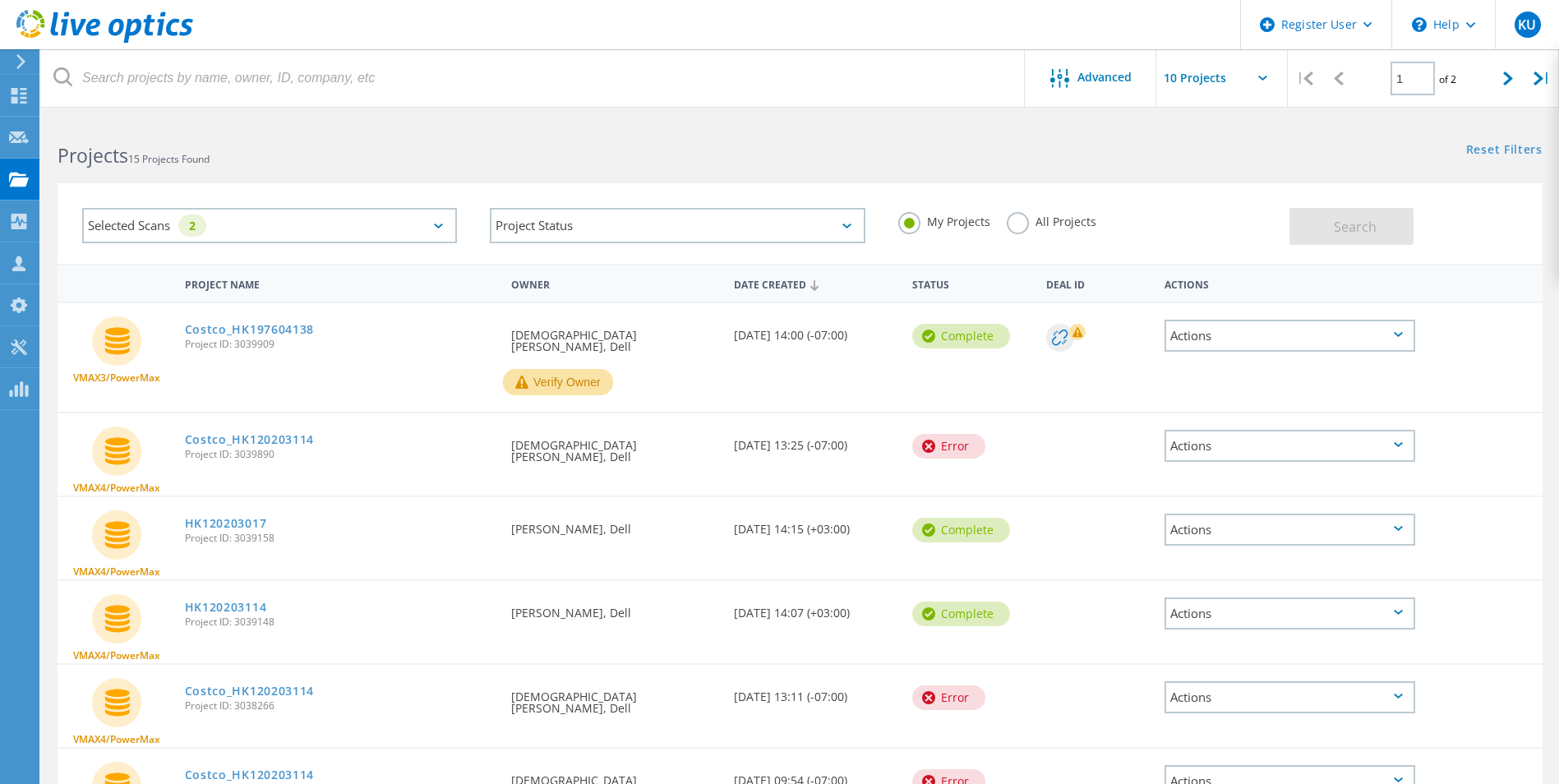
click at [402, 222] on div "Selected Scans 2" at bounding box center [269, 225] width 375 height 36
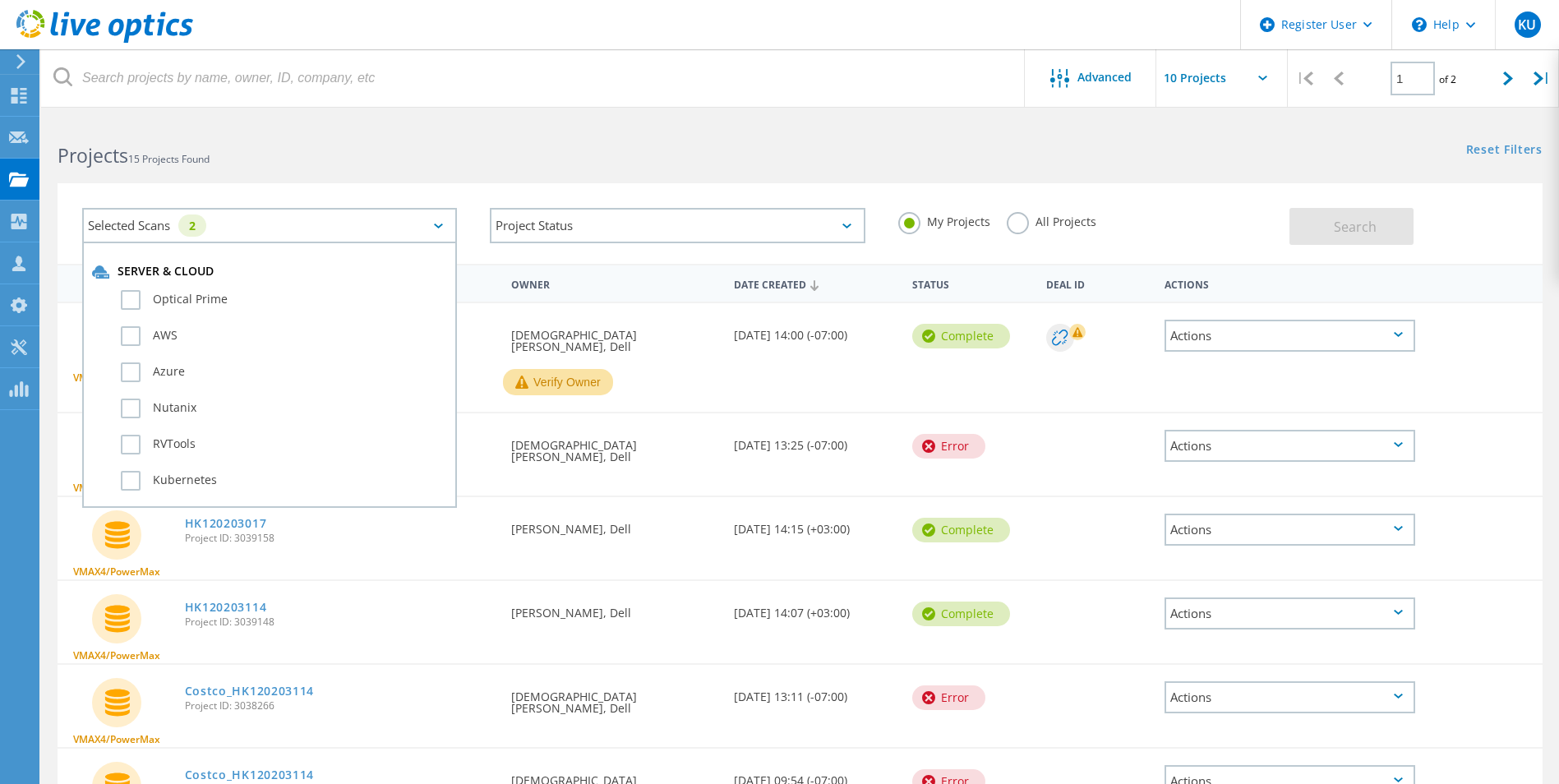
click at [401, 222] on div "Selected Scans 2" at bounding box center [269, 225] width 375 height 36
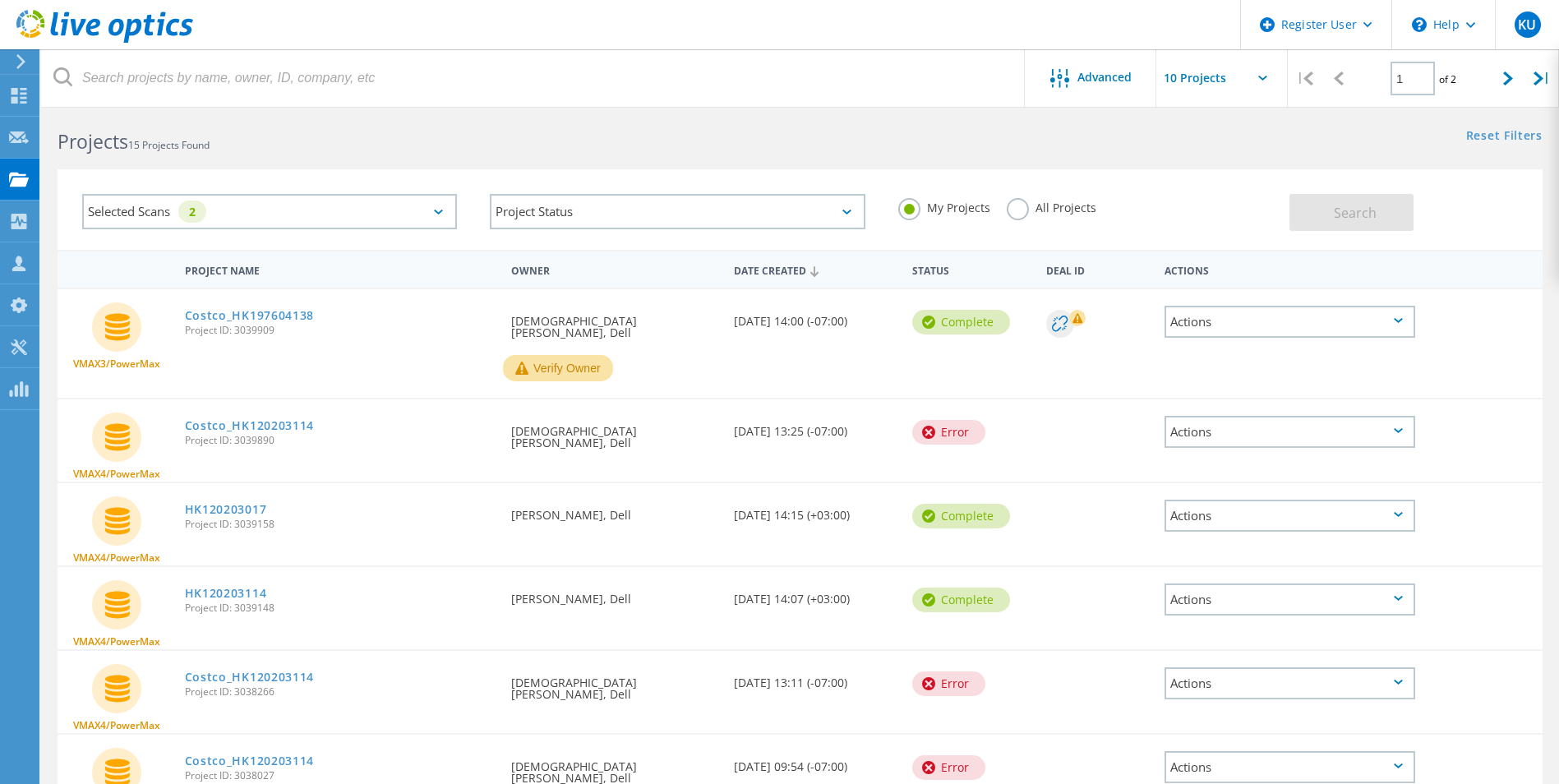
scroll to position [0, 0]
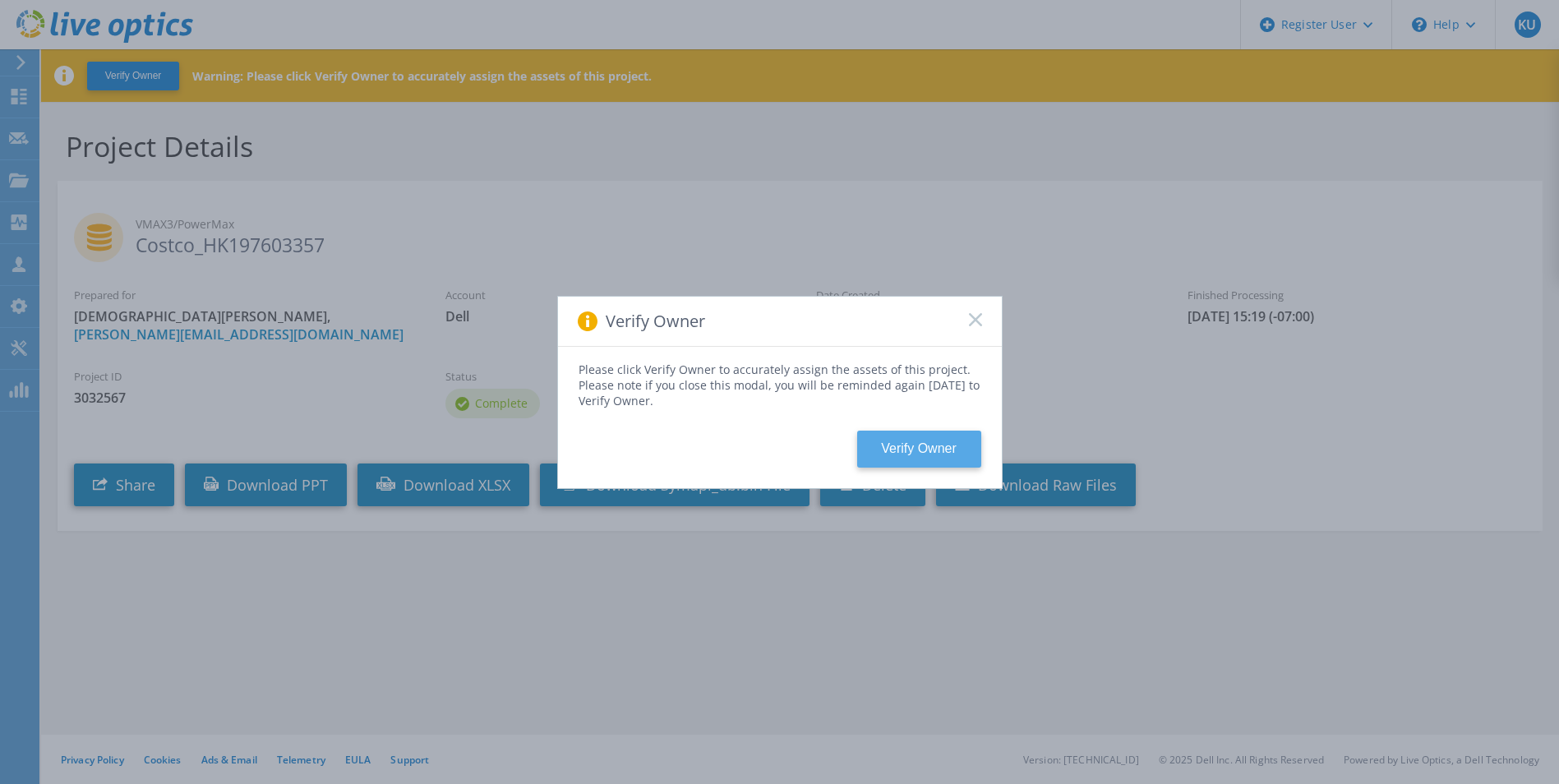
click at [939, 433] on button "Verify Owner" at bounding box center [919, 449] width 124 height 37
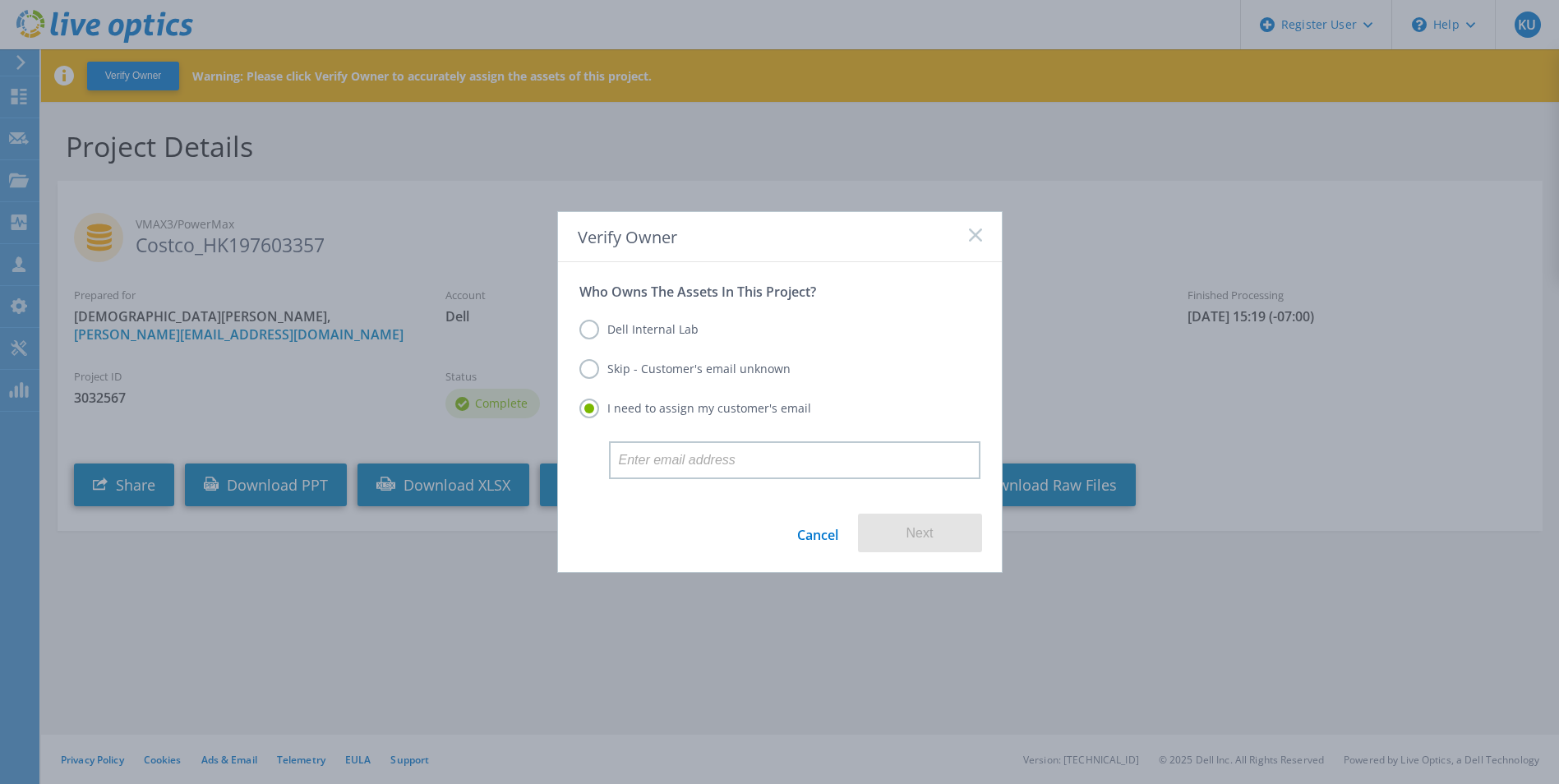
click at [617, 367] on label "Skip - Customer's email unknown" at bounding box center [684, 369] width 211 height 19
click at [0, 0] on input "Skip - Customer's email unknown" at bounding box center [0, 0] width 0 height 0
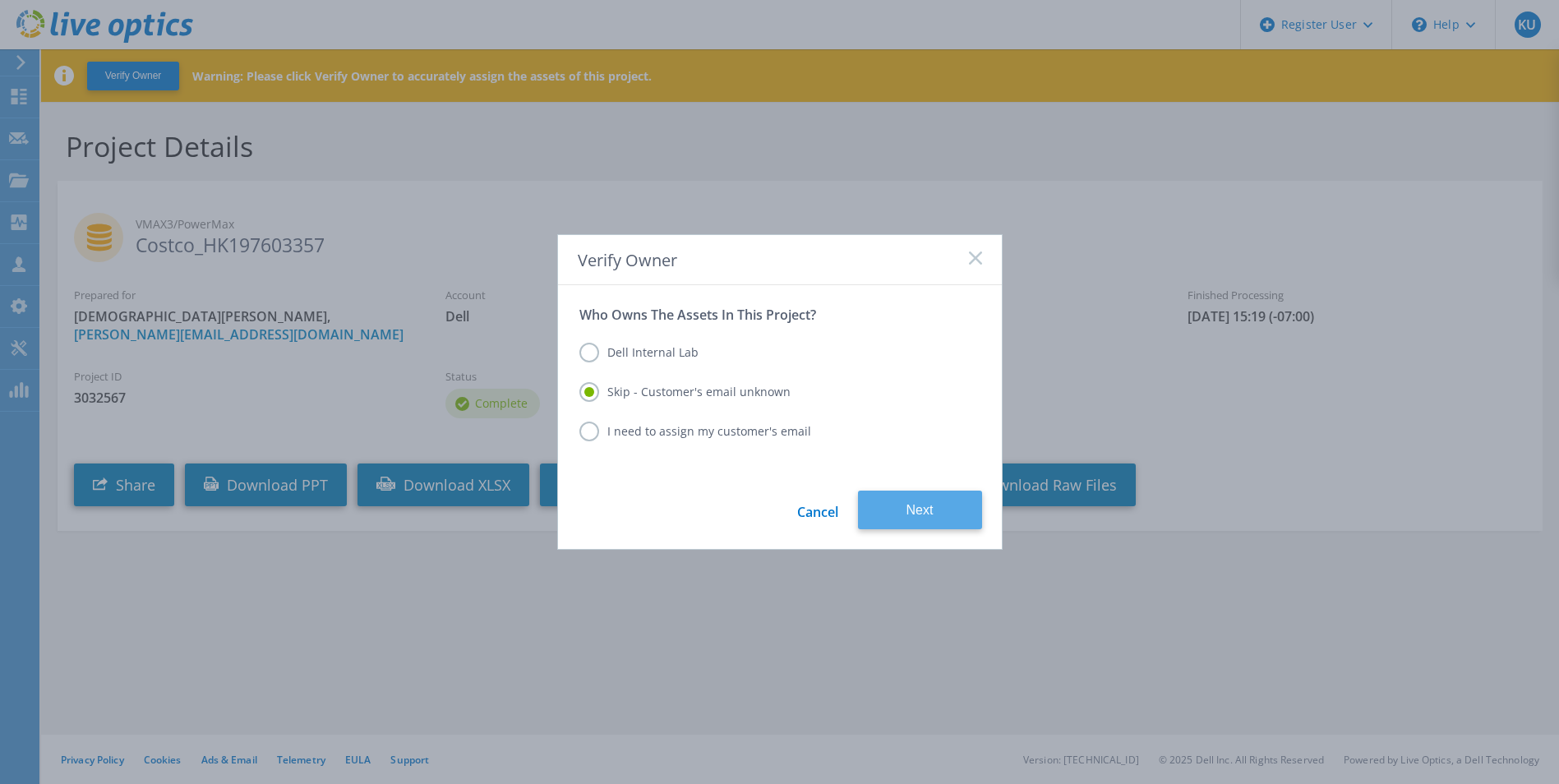
click at [958, 523] on button "Next" at bounding box center [920, 510] width 124 height 39
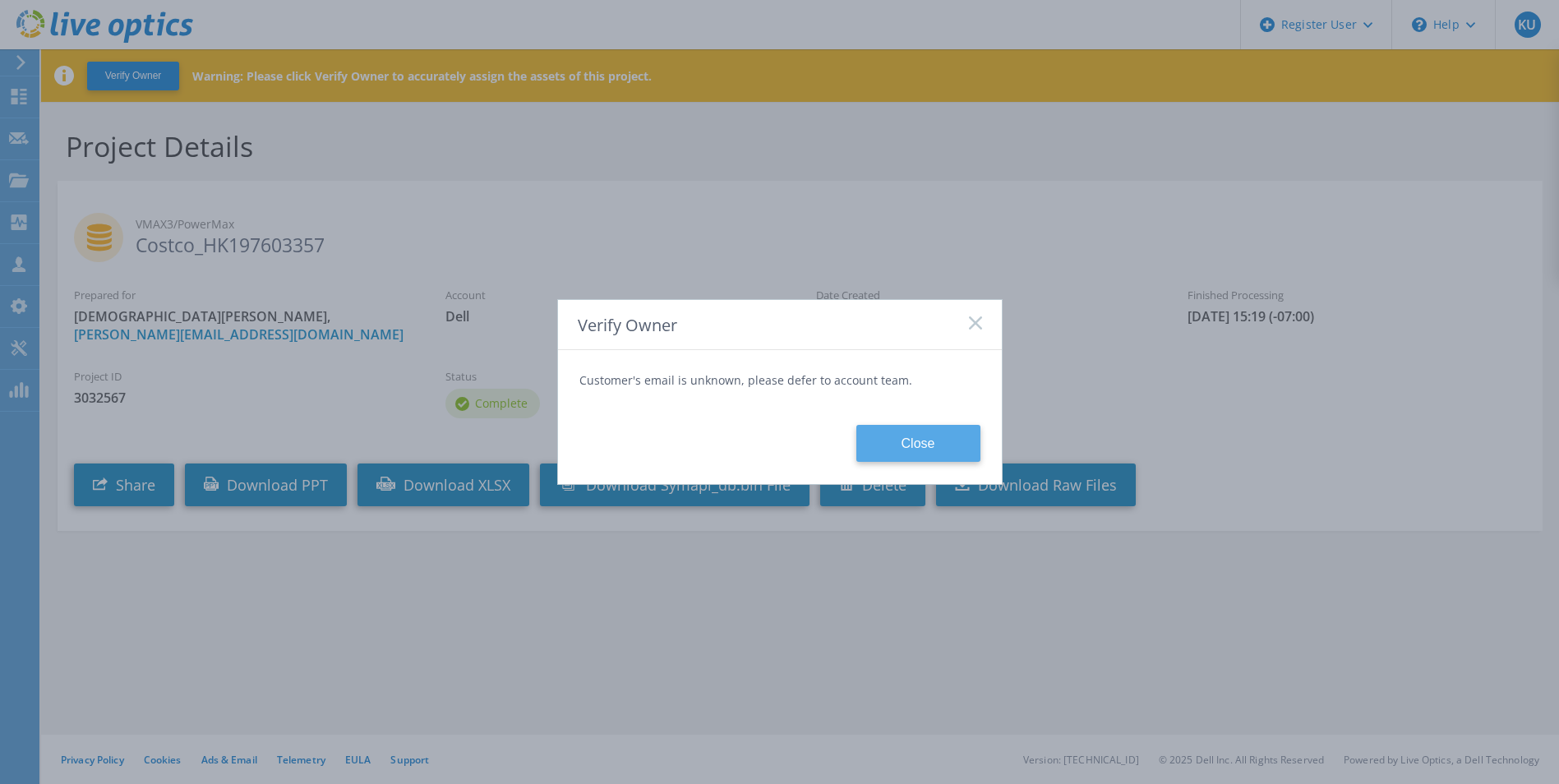
click at [904, 446] on button "Close" at bounding box center [918, 443] width 124 height 37
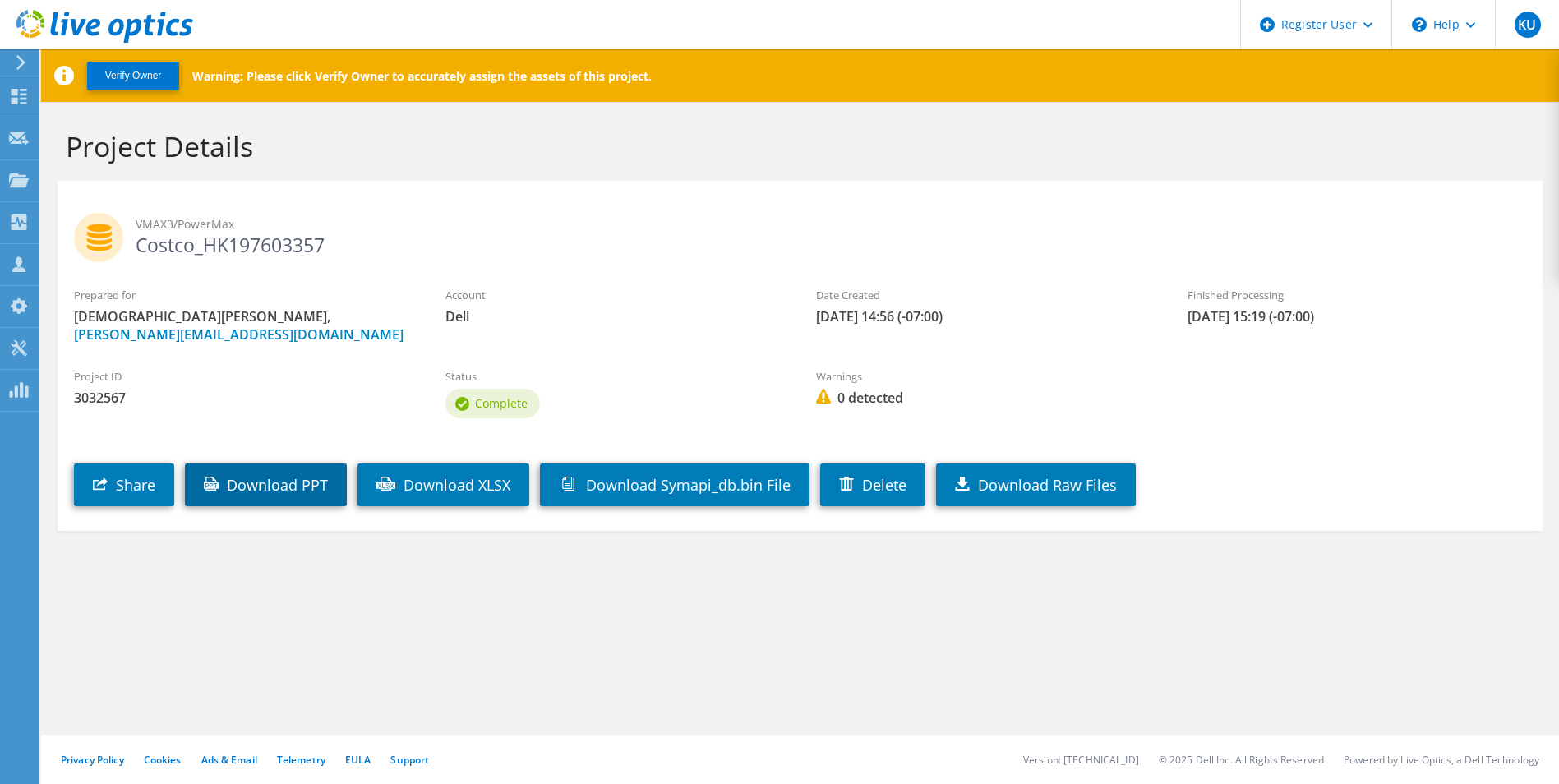
click at [282, 478] on link "Download PPT" at bounding box center [266, 484] width 162 height 42
click at [258, 618] on section "Project Details VMAX3/PowerMax Costco_HK197603357 Prepared for [DEMOGRAPHIC_DAT…" at bounding box center [801, 366] width 1519 height 528
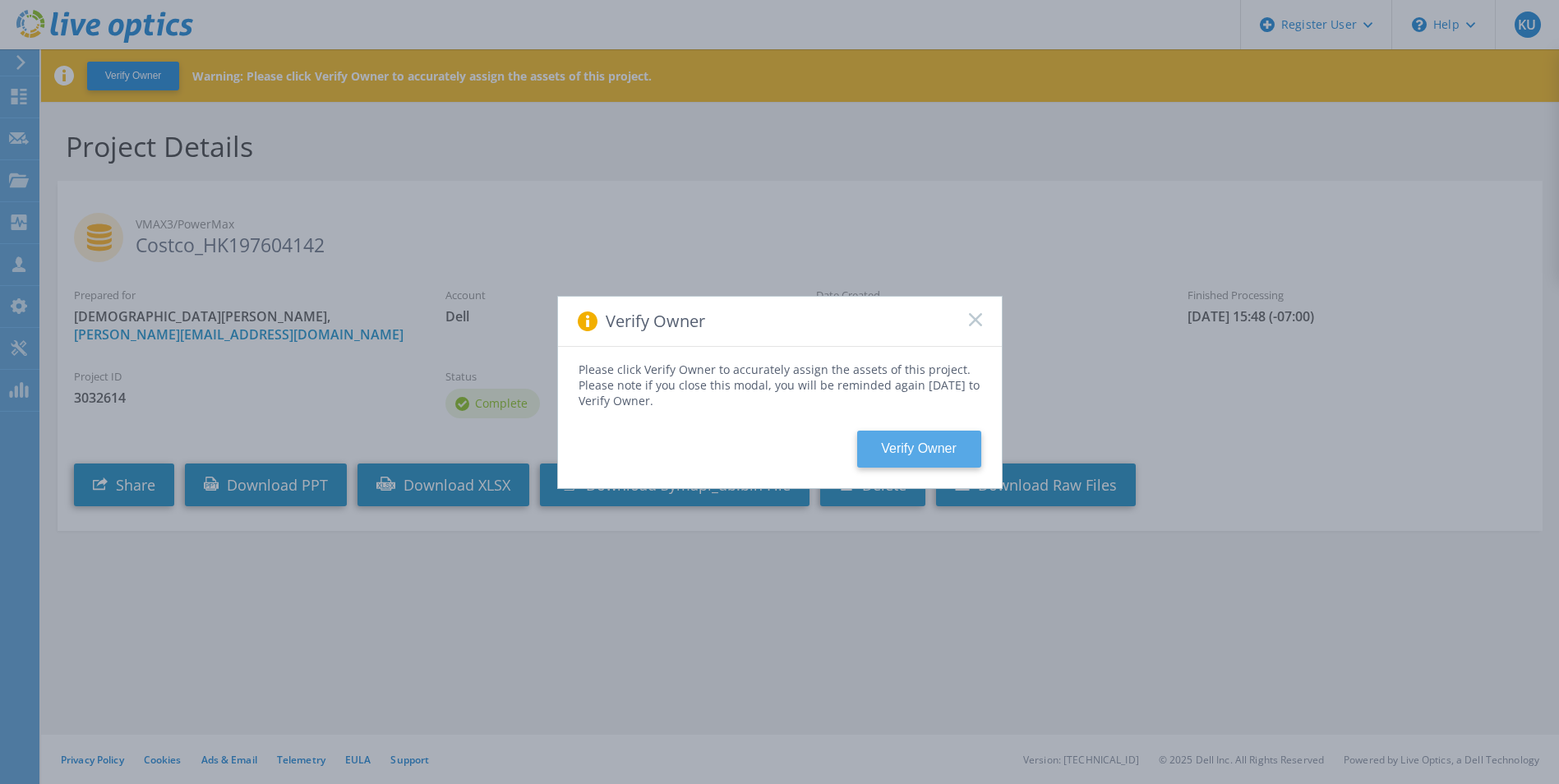
click at [898, 436] on button "Verify Owner" at bounding box center [919, 449] width 124 height 37
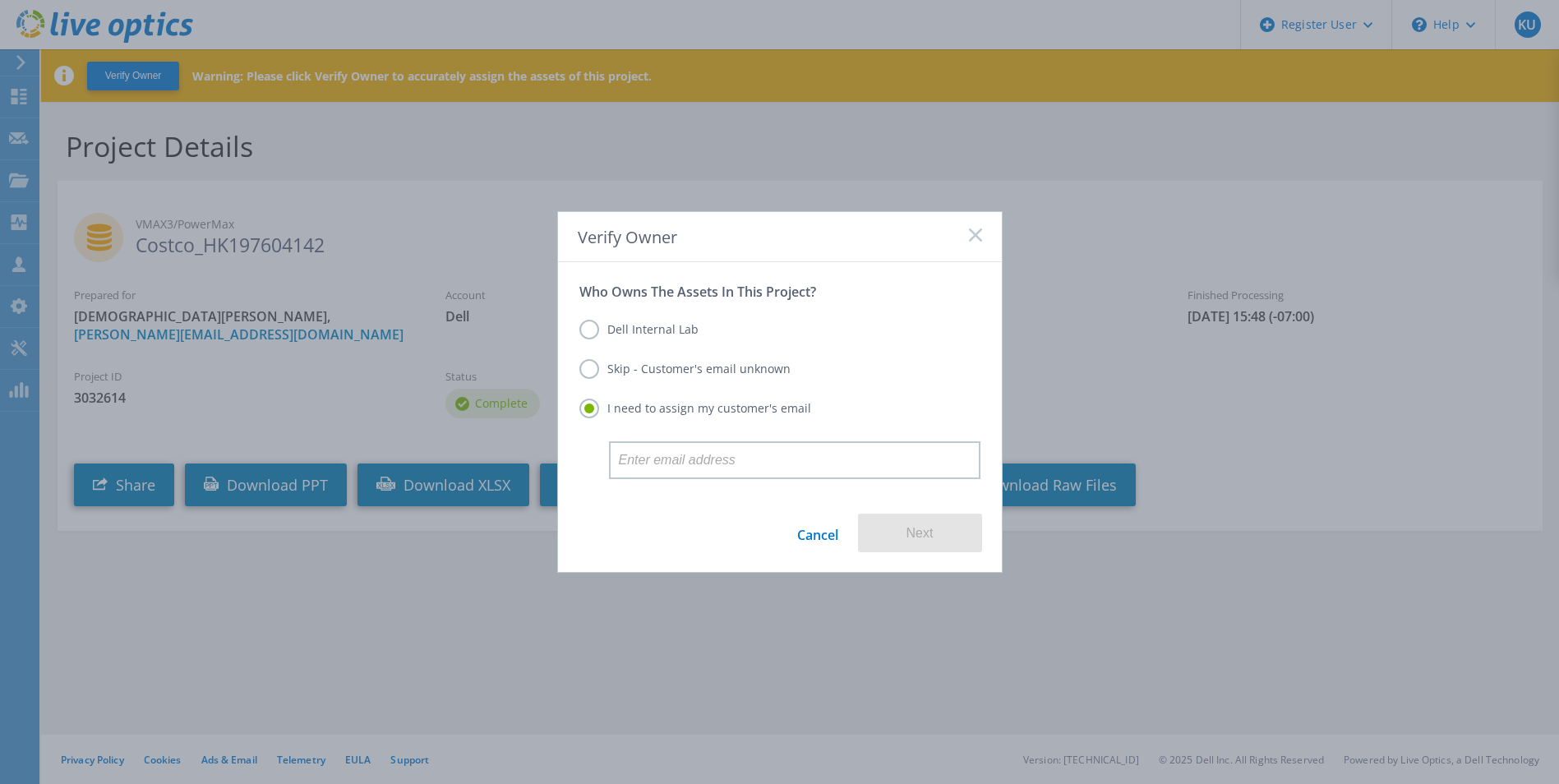
click at [664, 334] on label "Dell Internal Lab" at bounding box center [639, 329] width 119 height 19
click at [0, 0] on input "Dell Internal Lab" at bounding box center [0, 0] width 0 height 0
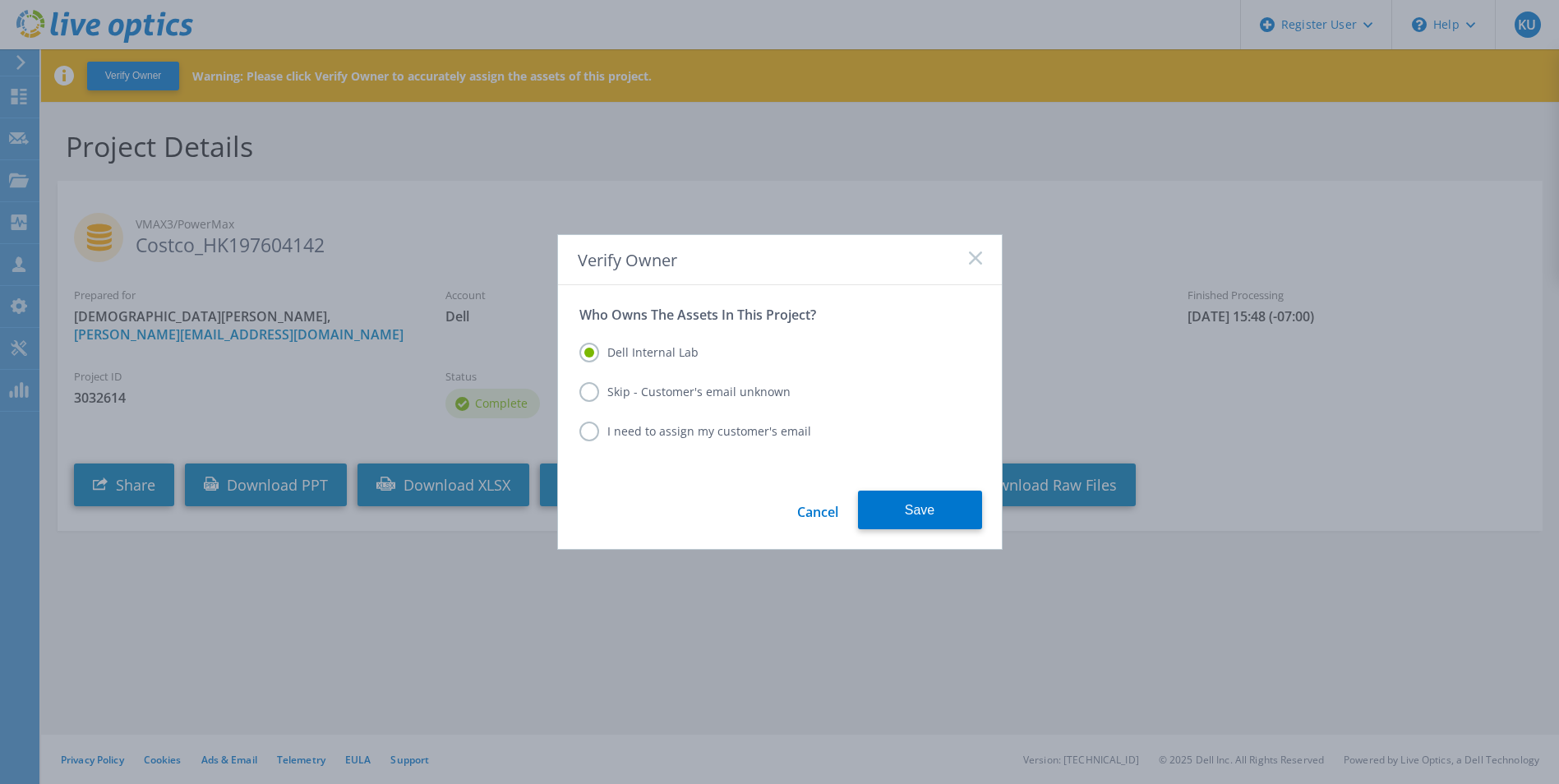
click at [691, 386] on label "Skip - Customer's email unknown" at bounding box center [684, 392] width 211 height 19
click at [0, 0] on input "Skip - Customer's email unknown" at bounding box center [0, 0] width 0 height 0
click at [895, 501] on button "Next" at bounding box center [920, 510] width 124 height 39
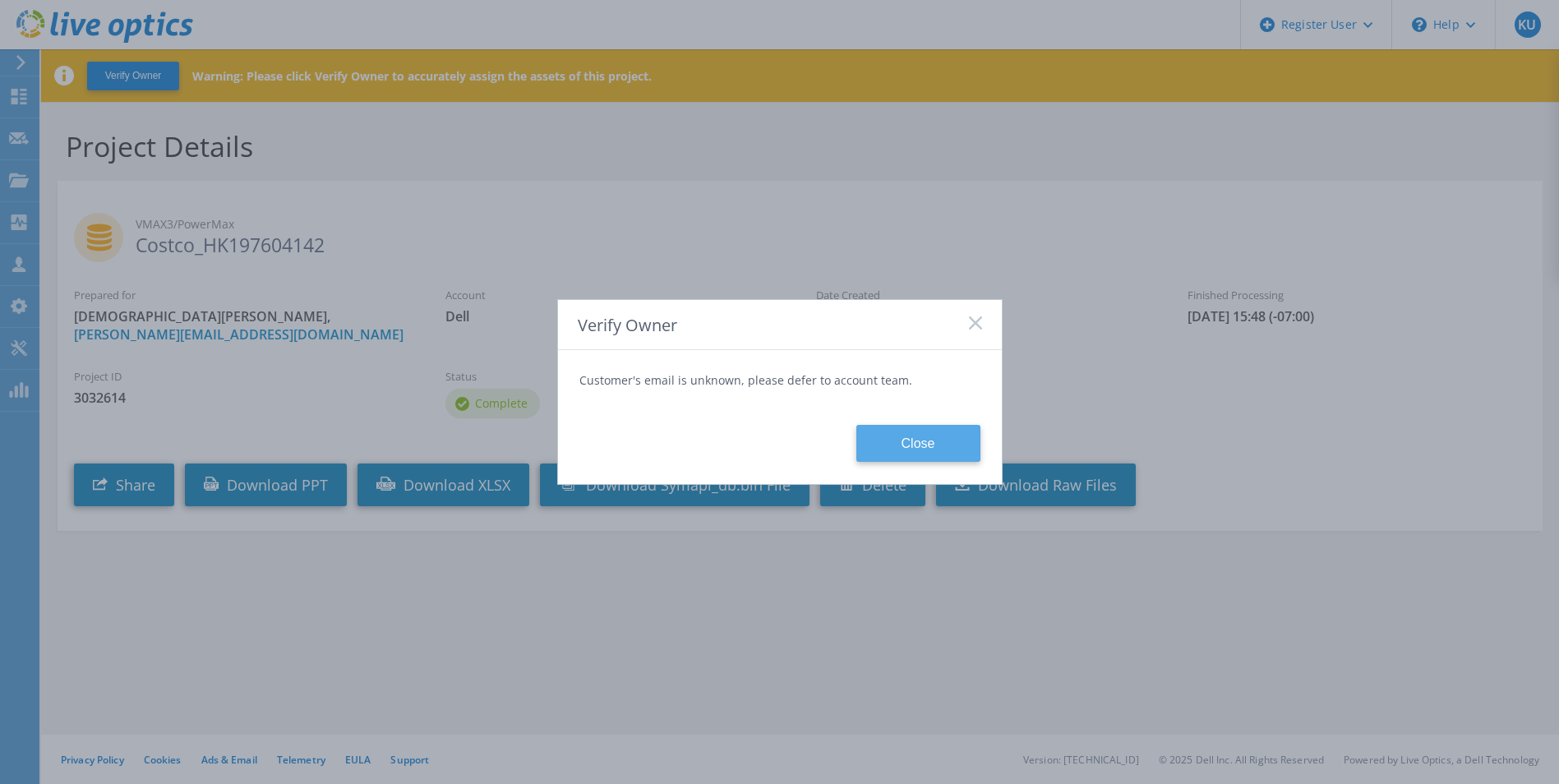
click at [908, 457] on button "Close" at bounding box center [918, 443] width 124 height 37
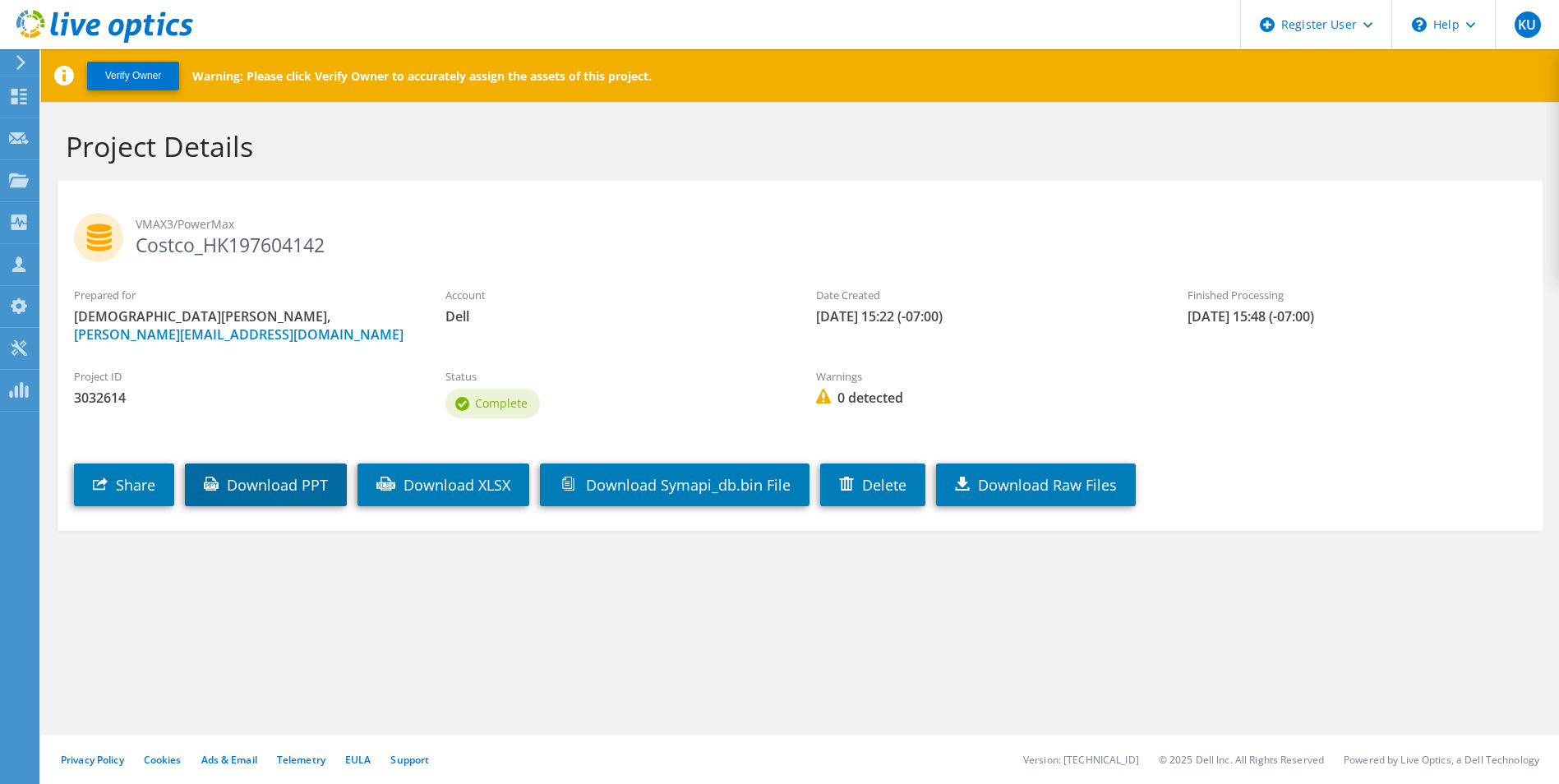
click at [294, 495] on link "Download PPT" at bounding box center [266, 484] width 162 height 42
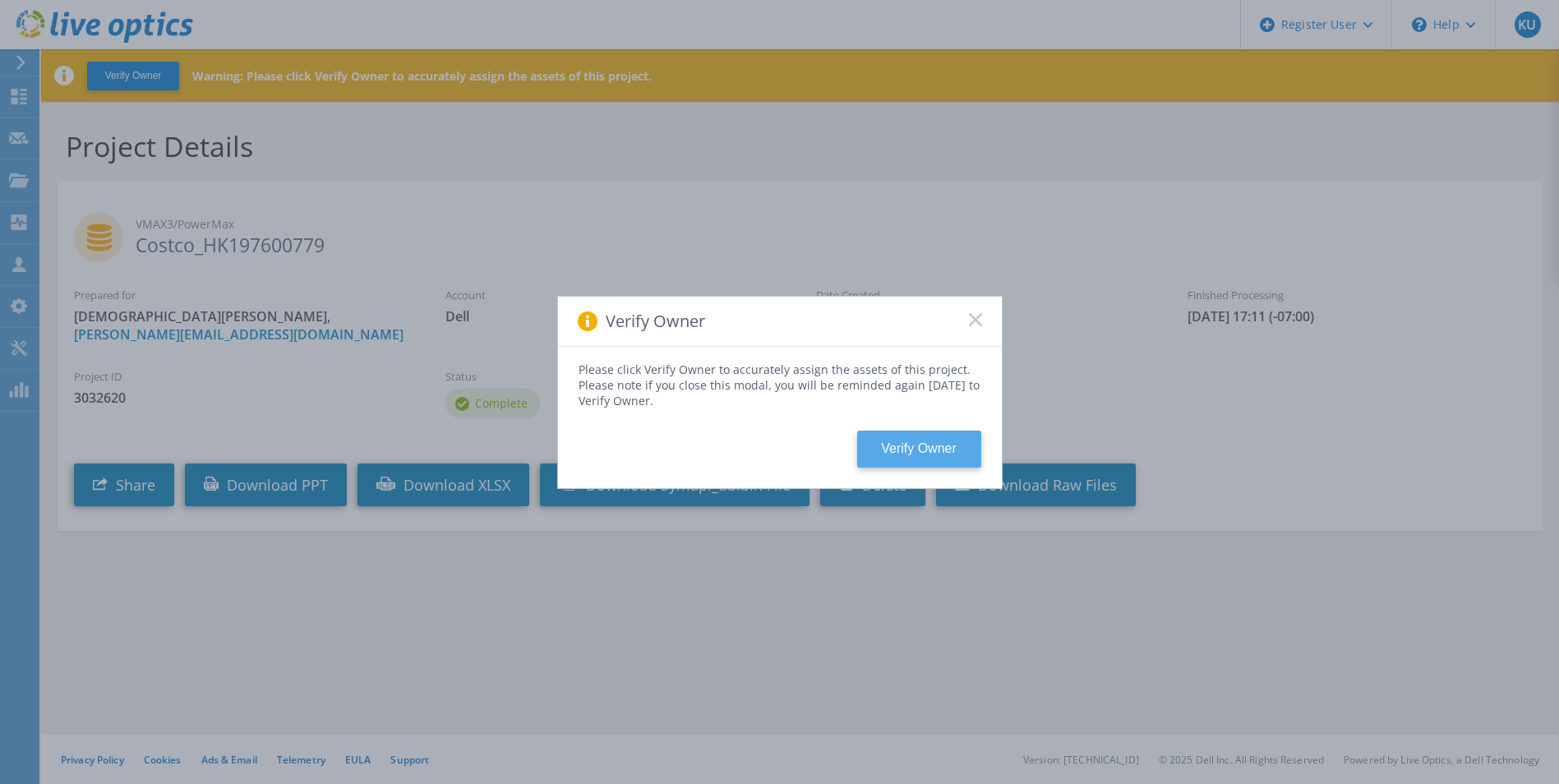
click at [938, 444] on button "Verify Owner" at bounding box center [919, 449] width 124 height 37
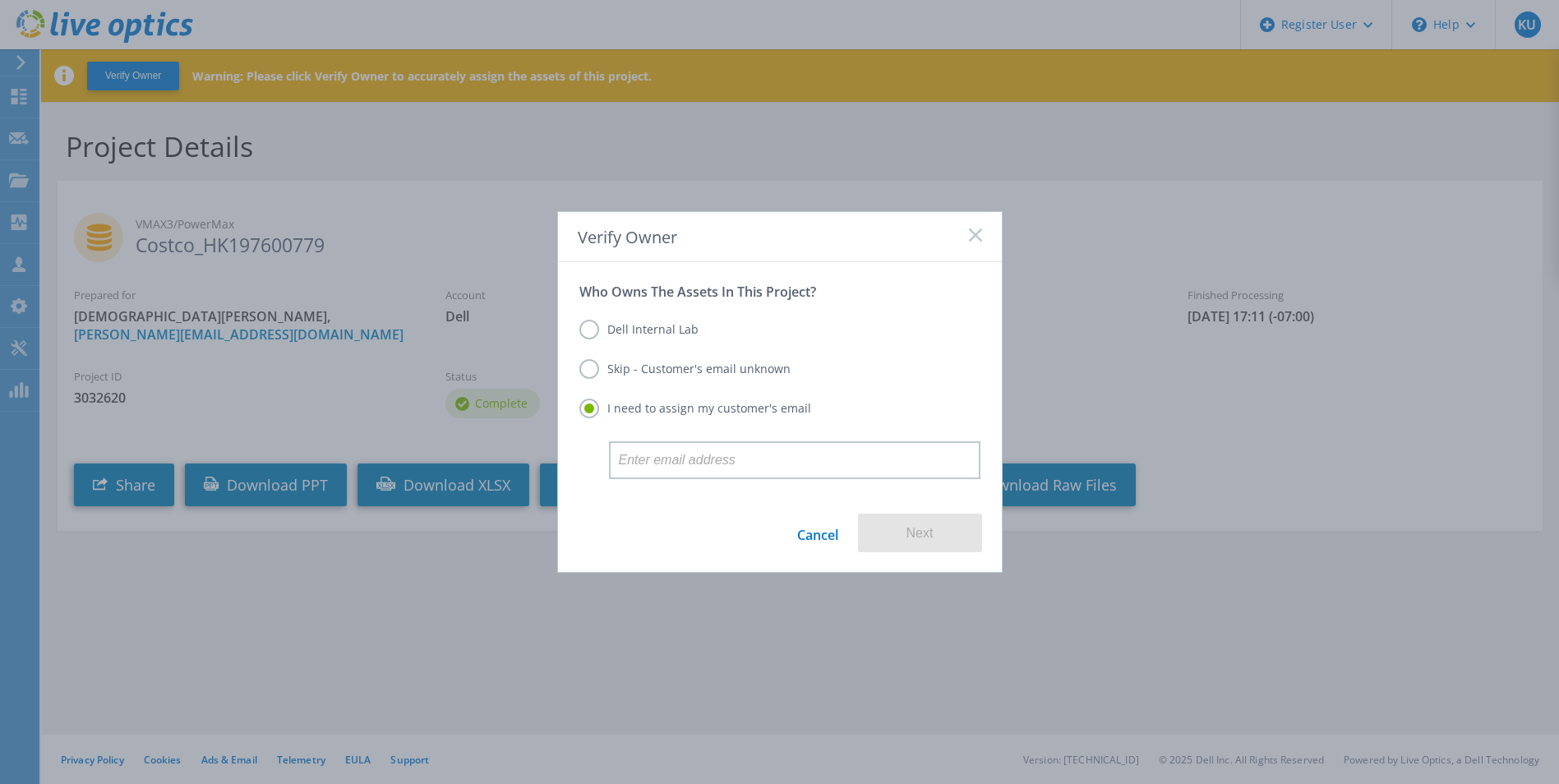
click at [677, 369] on label "Skip - Customer's email unknown" at bounding box center [684, 369] width 211 height 19
click at [0, 0] on input "Skip - Customer's email unknown" at bounding box center [0, 0] width 0 height 0
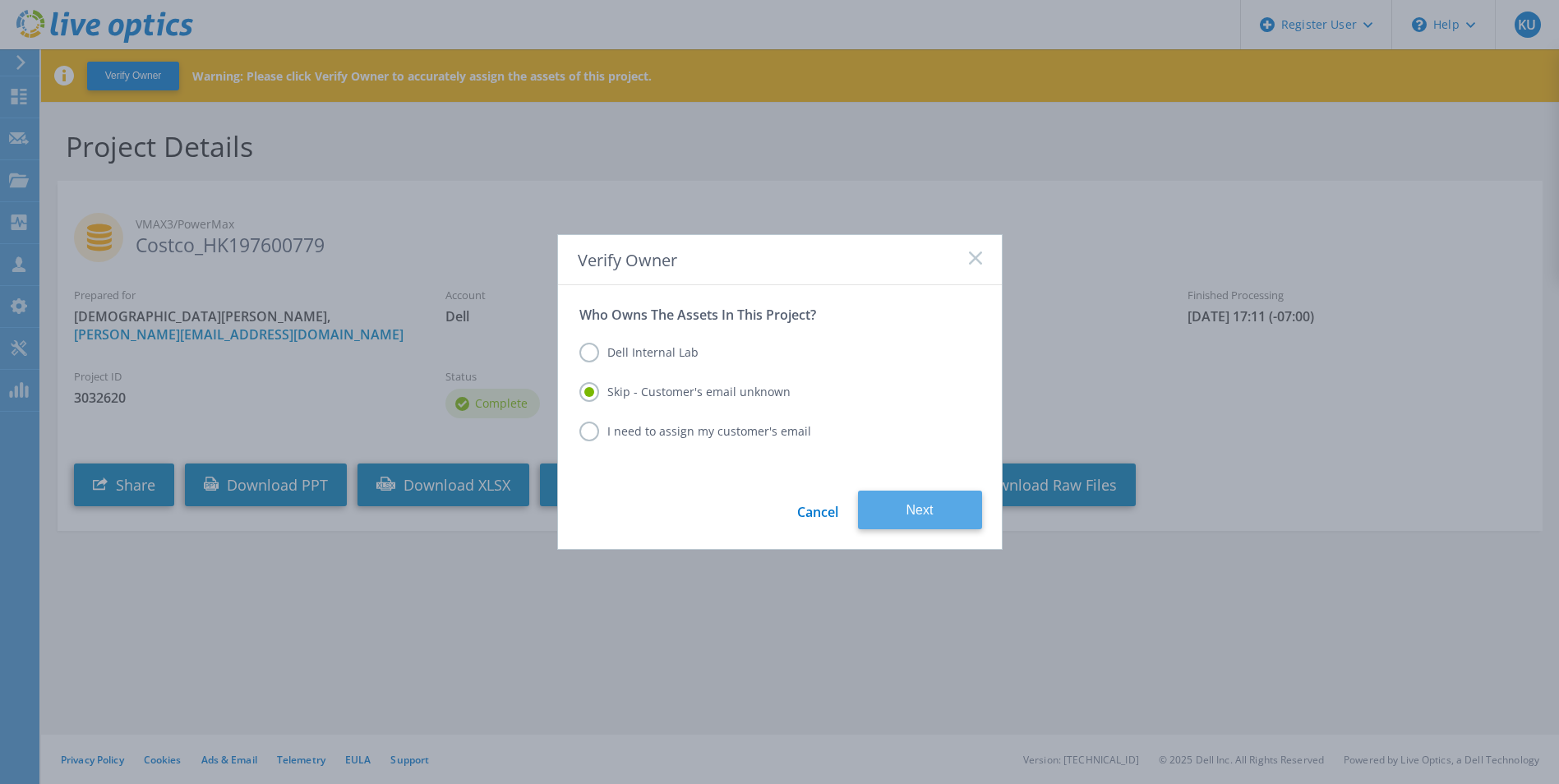
click at [918, 512] on button "Next" at bounding box center [920, 510] width 124 height 39
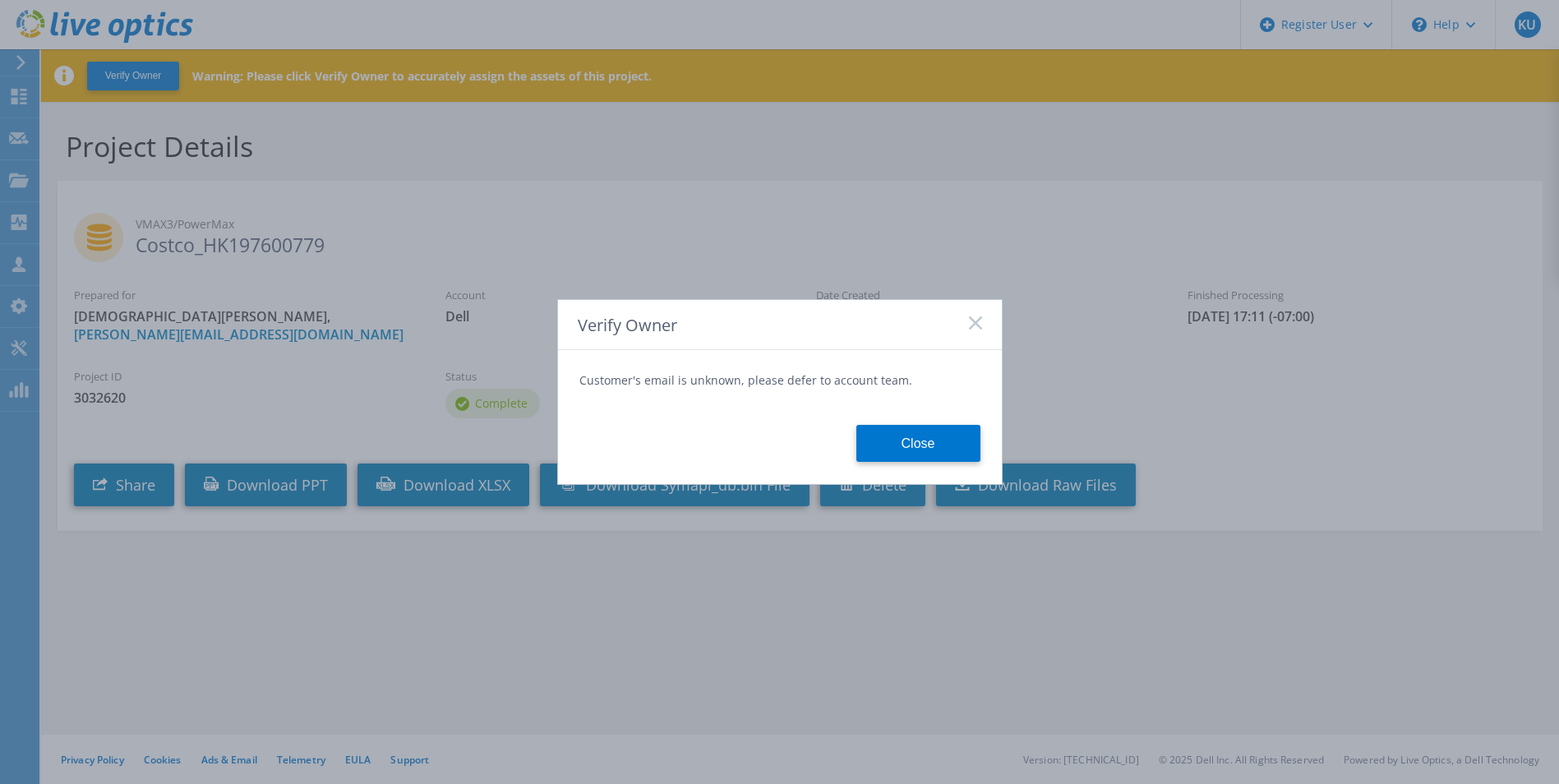
drag, startPoint x: 936, startPoint y: 441, endPoint x: 549, endPoint y: 438, distance: 387.0
click at [935, 440] on button "Close" at bounding box center [918, 443] width 124 height 37
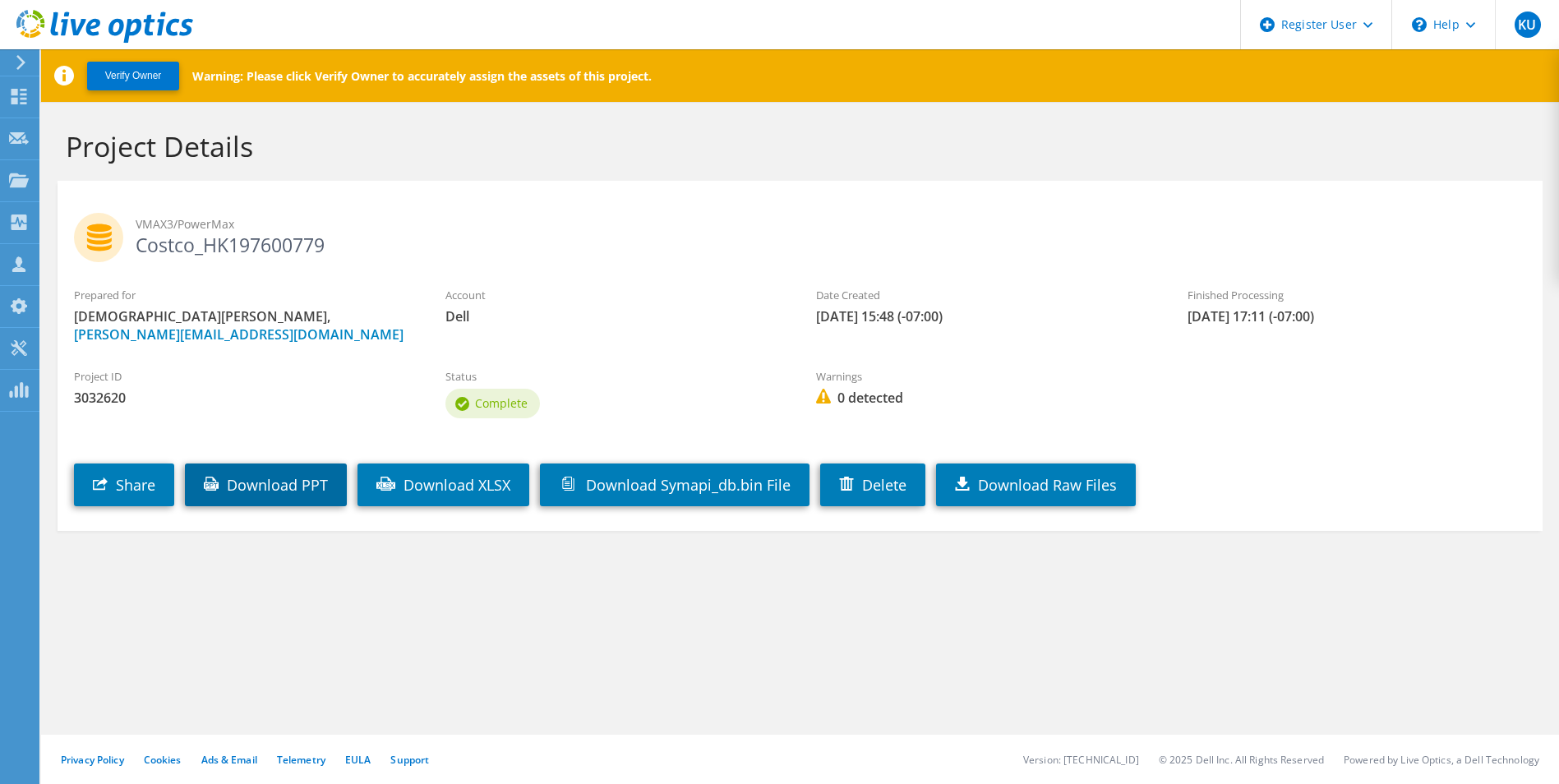
click at [336, 477] on link "Download PPT" at bounding box center [266, 484] width 162 height 42
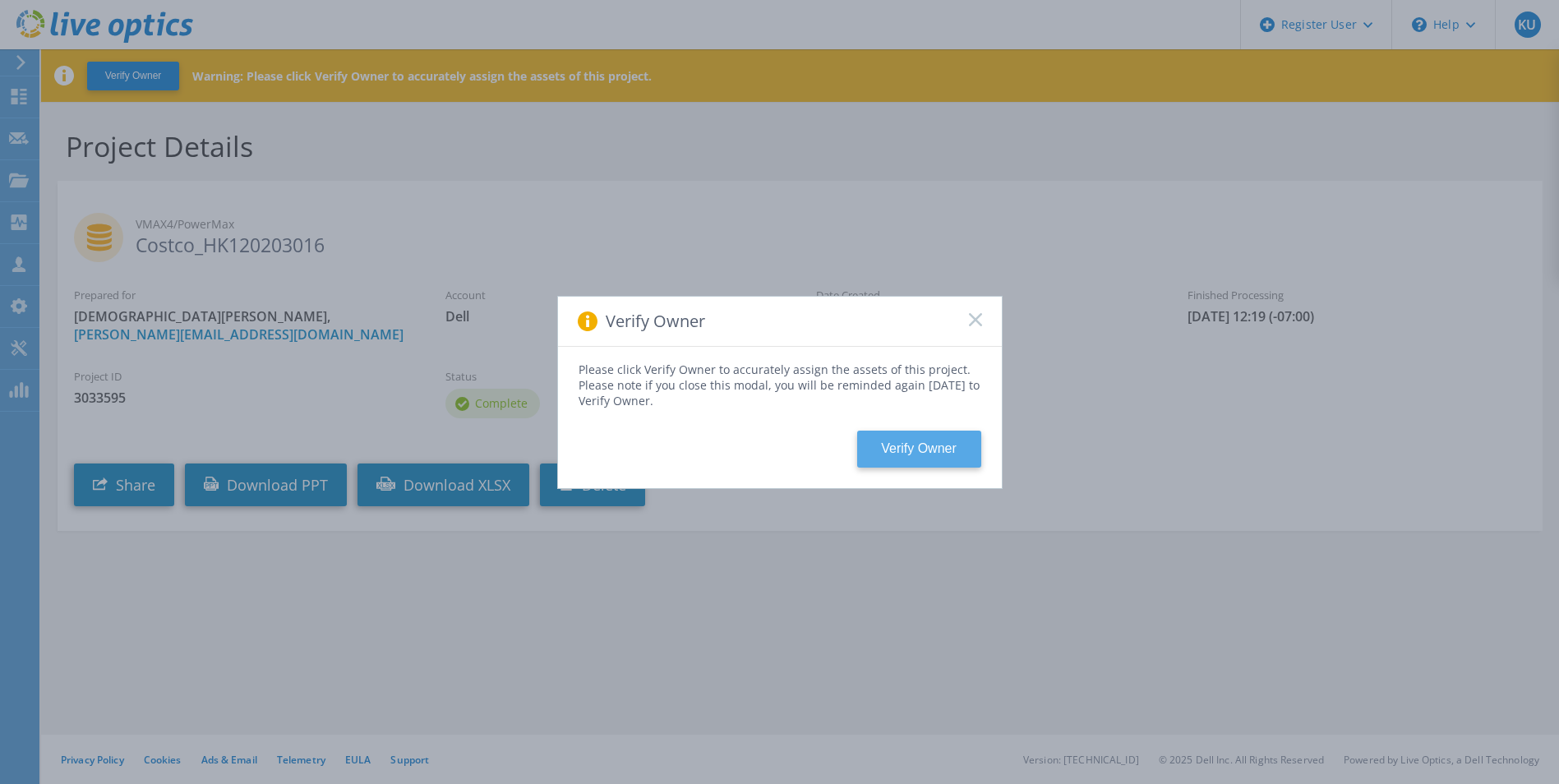
click at [893, 443] on button "Verify Owner" at bounding box center [919, 449] width 124 height 37
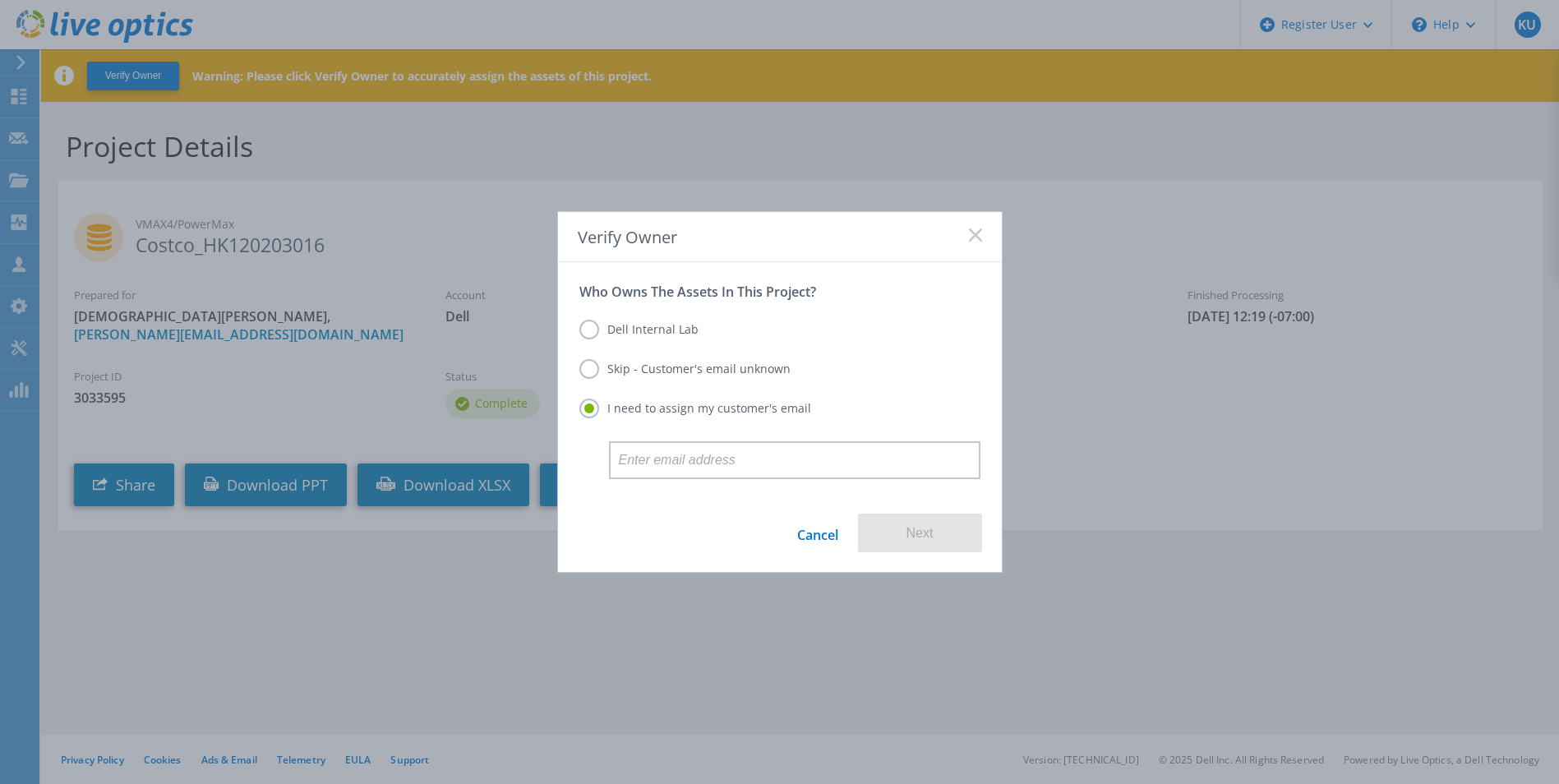
click at [675, 364] on label "Skip - Customer's email unknown" at bounding box center [684, 369] width 211 height 19
click at [0, 0] on input "Skip - Customer's email unknown" at bounding box center [0, 0] width 0 height 0
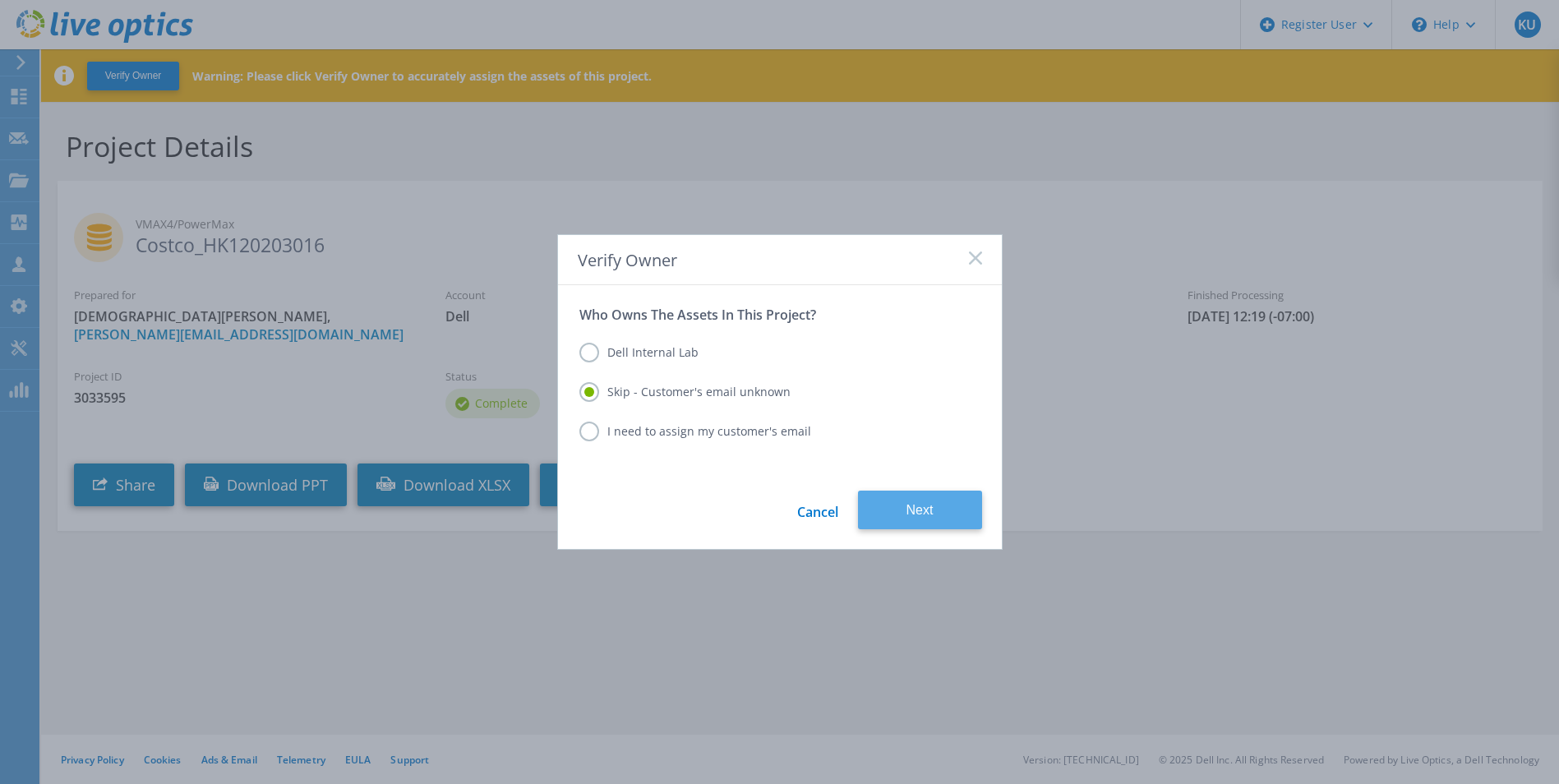
click at [893, 503] on button "Next" at bounding box center [920, 510] width 124 height 39
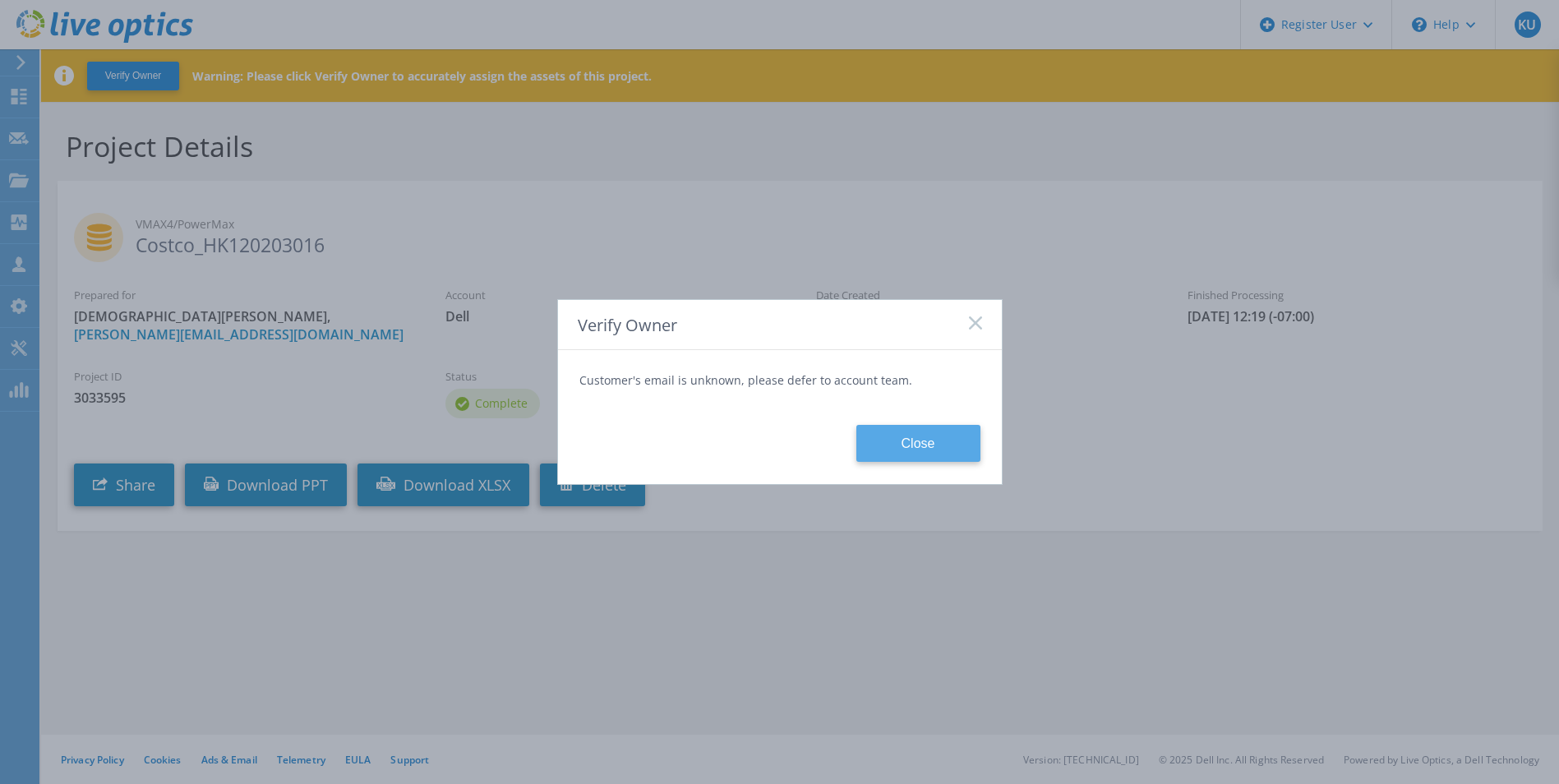
click at [942, 438] on button "Close" at bounding box center [918, 443] width 124 height 37
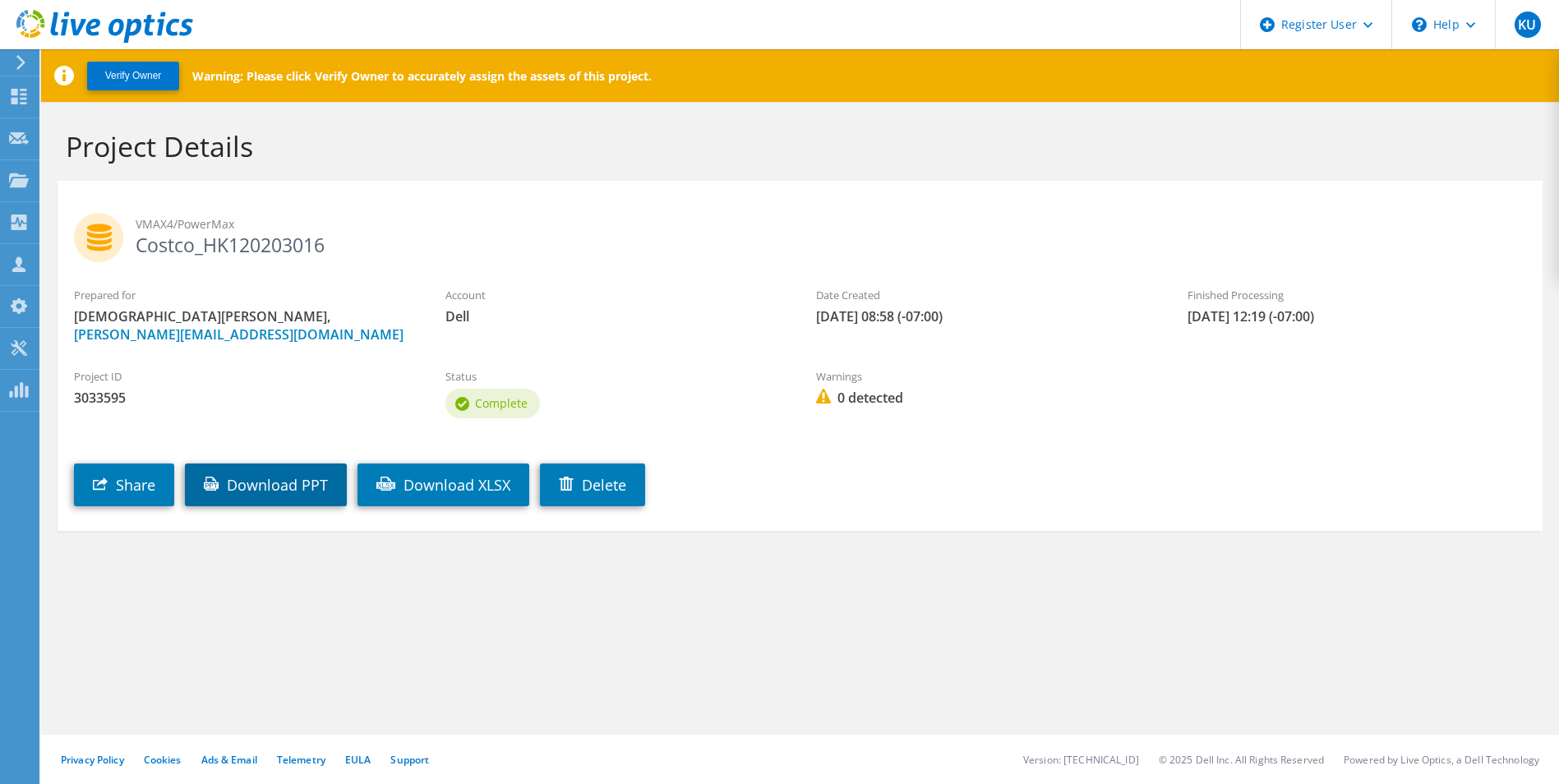
click at [219, 477] on icon at bounding box center [211, 483] width 14 height 14
